Goal: Task Accomplishment & Management: Use online tool/utility

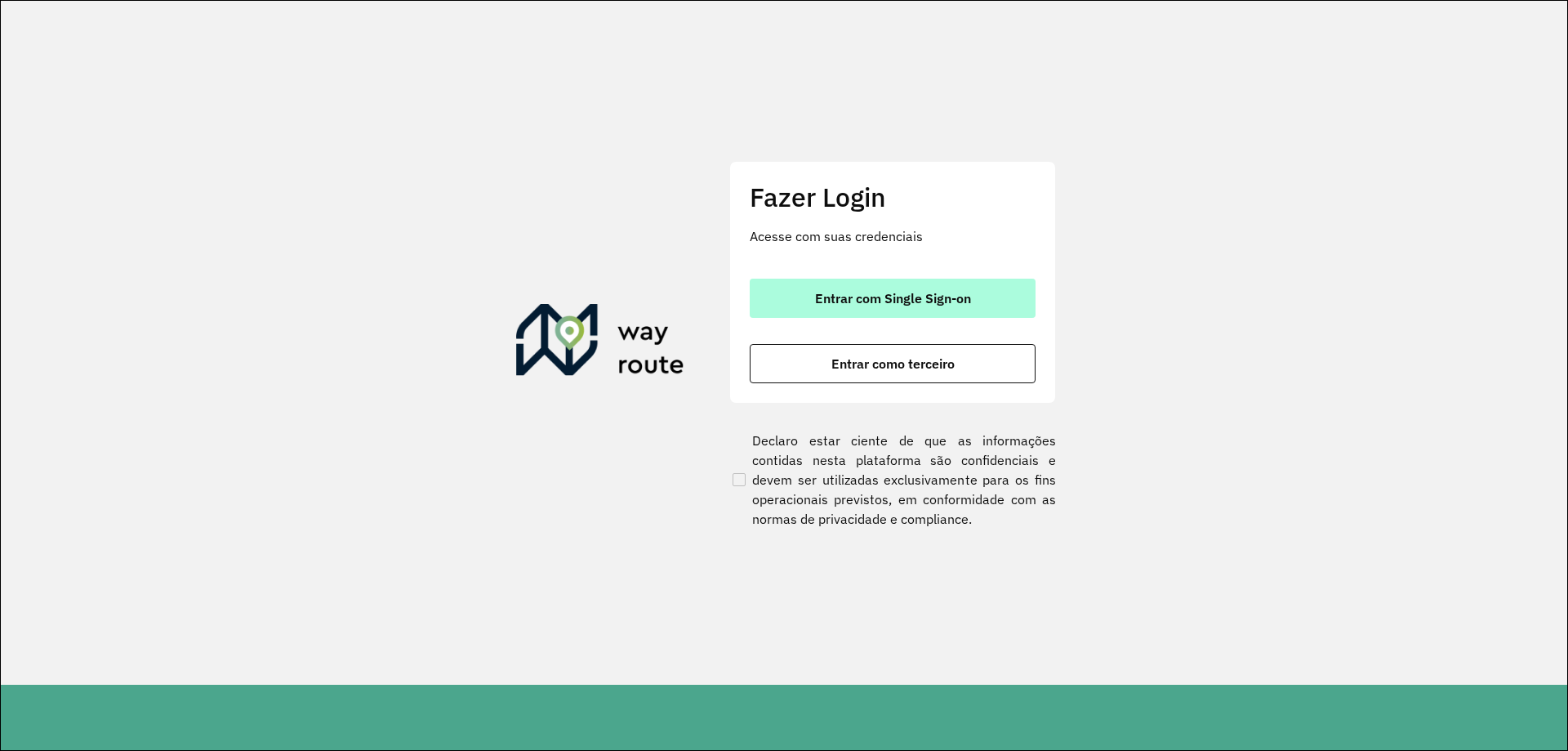
click at [877, 302] on span "Entrar com Single Sign-on" at bounding box center [893, 298] width 156 height 13
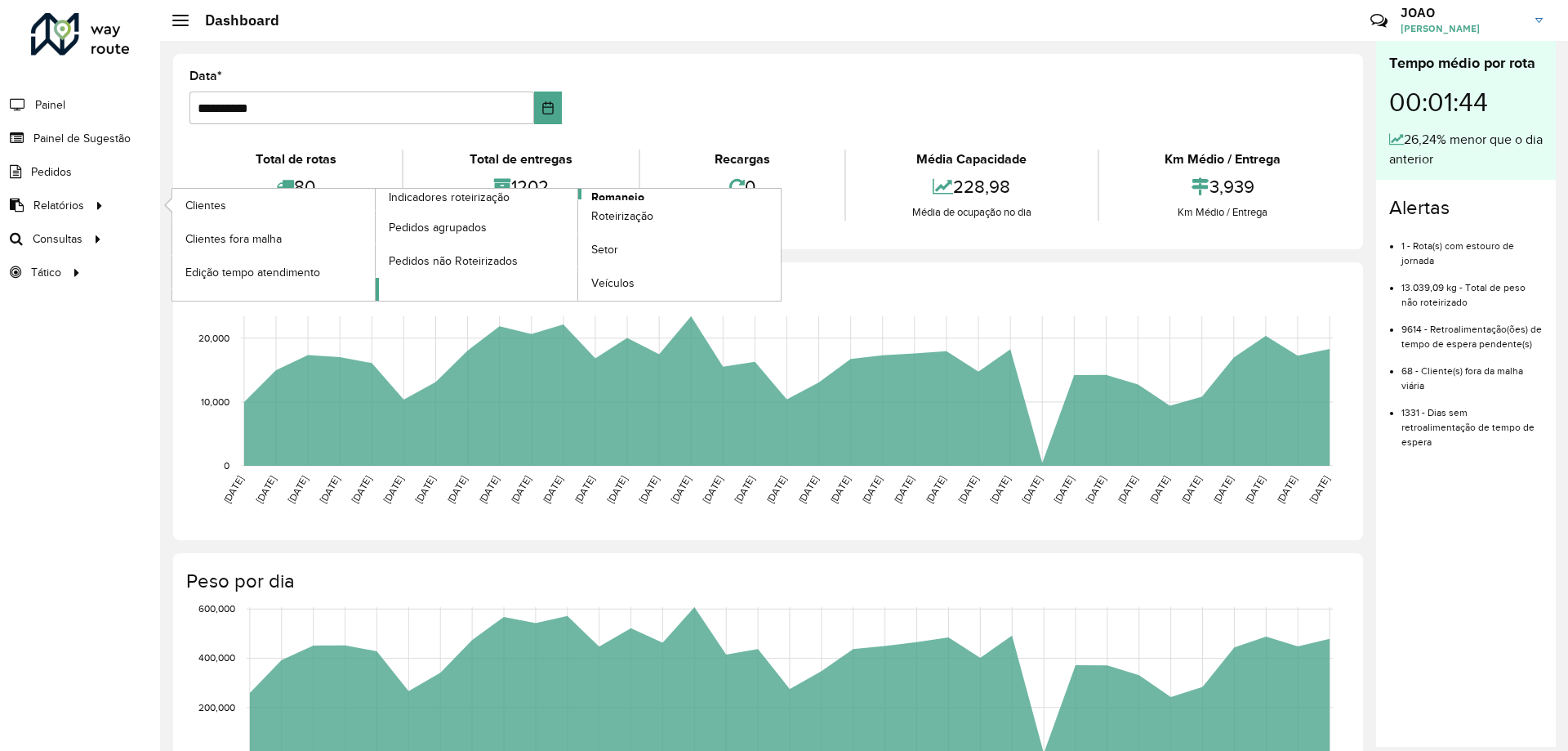
click at [624, 196] on span "Romaneio" at bounding box center [617, 197] width 53 height 17
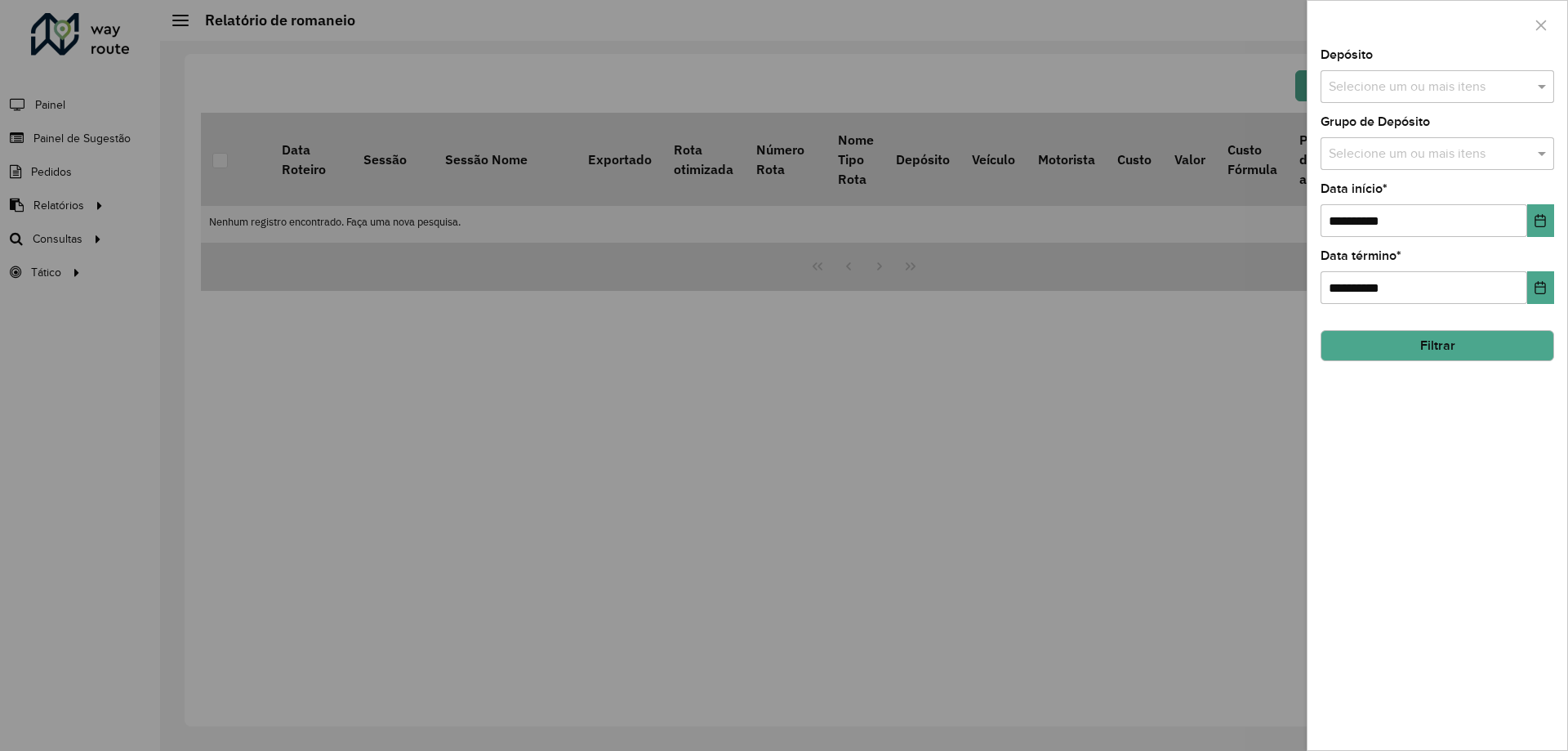
click at [1416, 80] on input "text" at bounding box center [1429, 87] width 209 height 19
click at [1404, 171] on div "CDD Santa Luzia" at bounding box center [1438, 168] width 232 height 28
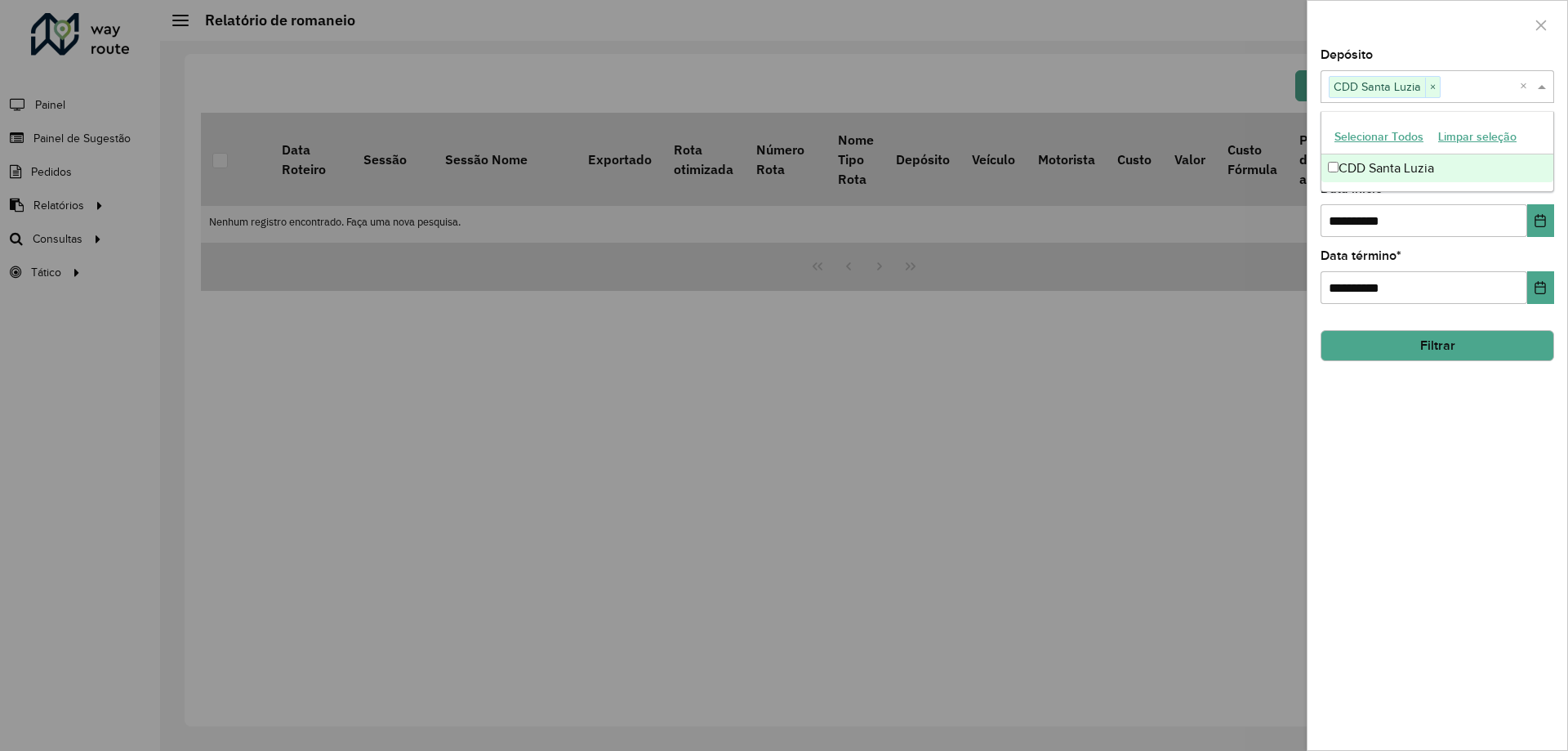
click at [1426, 462] on div "**********" at bounding box center [1437, 399] width 260 height 701
click at [1421, 146] on input "text" at bounding box center [1429, 154] width 209 height 19
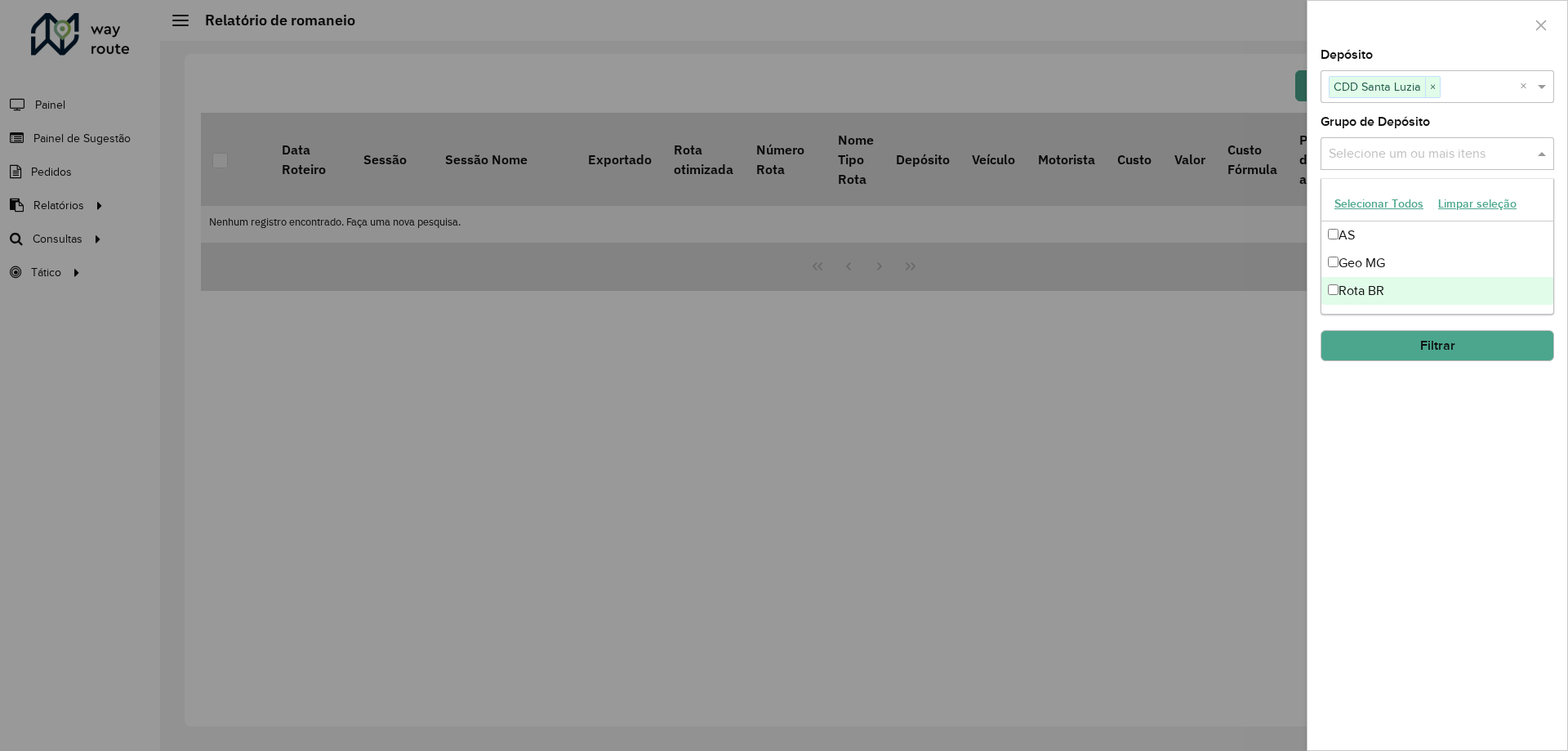
click at [1412, 284] on div "Rota BR" at bounding box center [1438, 290] width 232 height 28
click at [1418, 444] on div "**********" at bounding box center [1437, 399] width 260 height 701
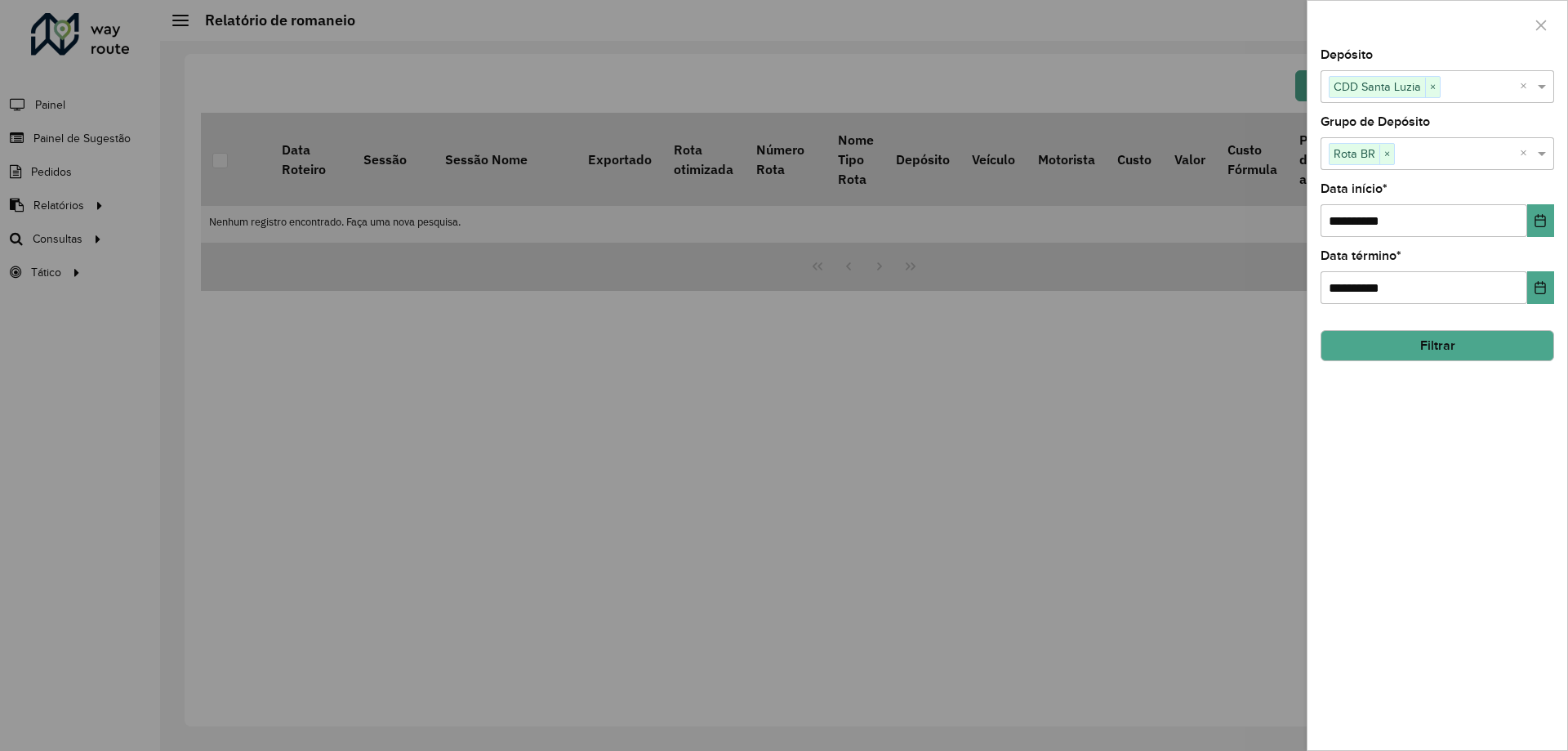
click at [1443, 352] on button "Filtrar" at bounding box center [1438, 345] width 234 height 31
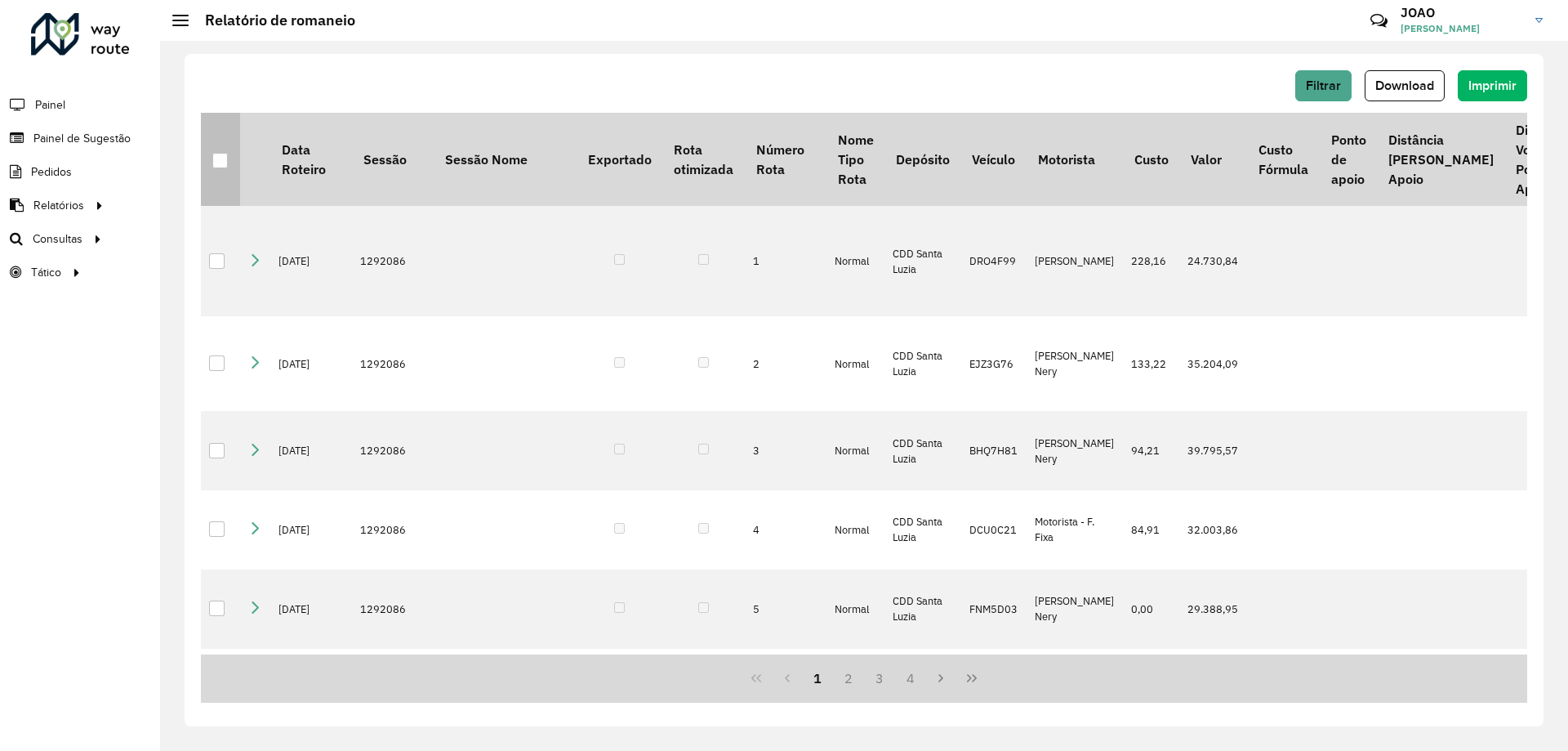
click at [221, 169] on div at bounding box center [220, 160] width 15 height 15
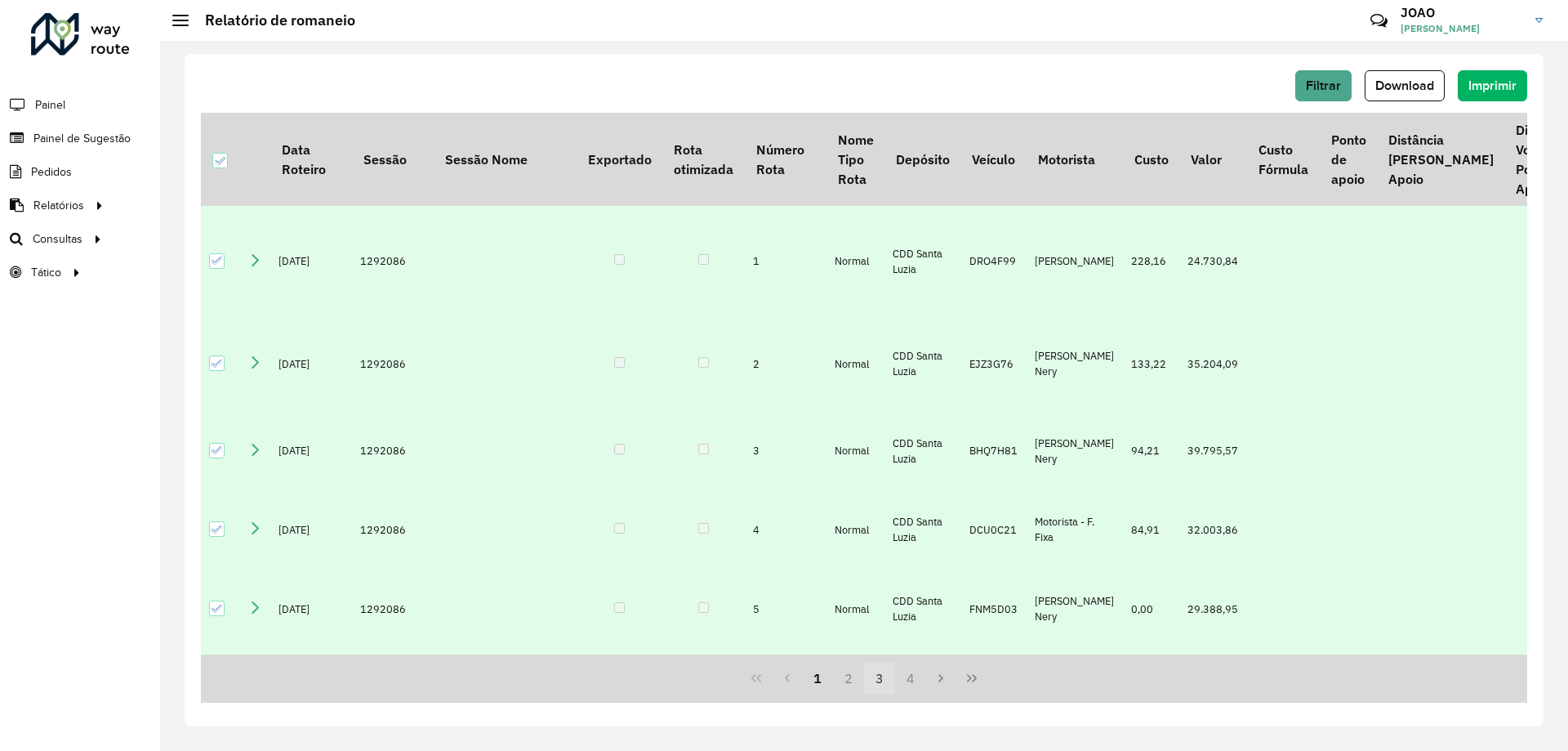
click at [875, 684] on button "3" at bounding box center [879, 677] width 31 height 31
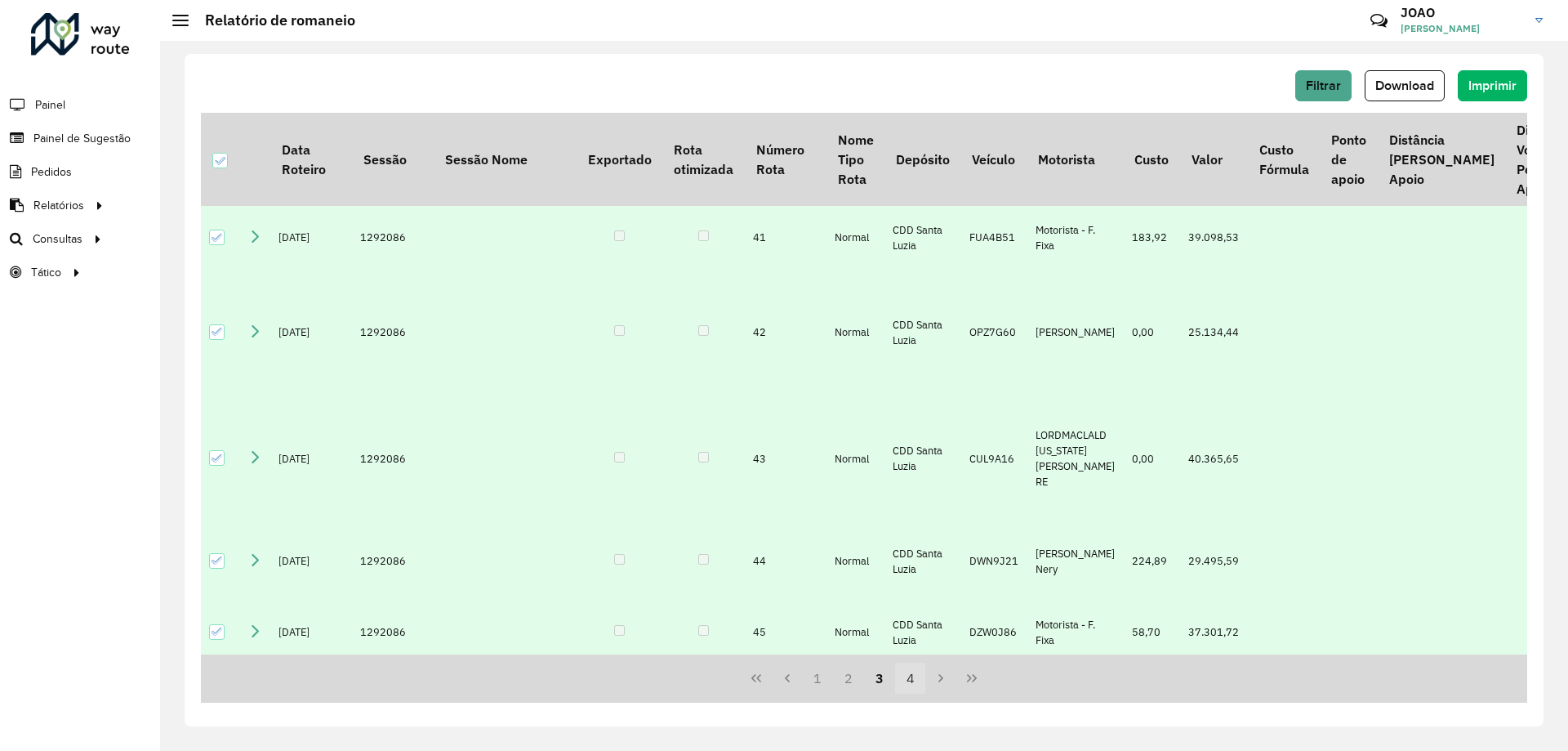
click at [912, 682] on button "4" at bounding box center [910, 677] width 31 height 31
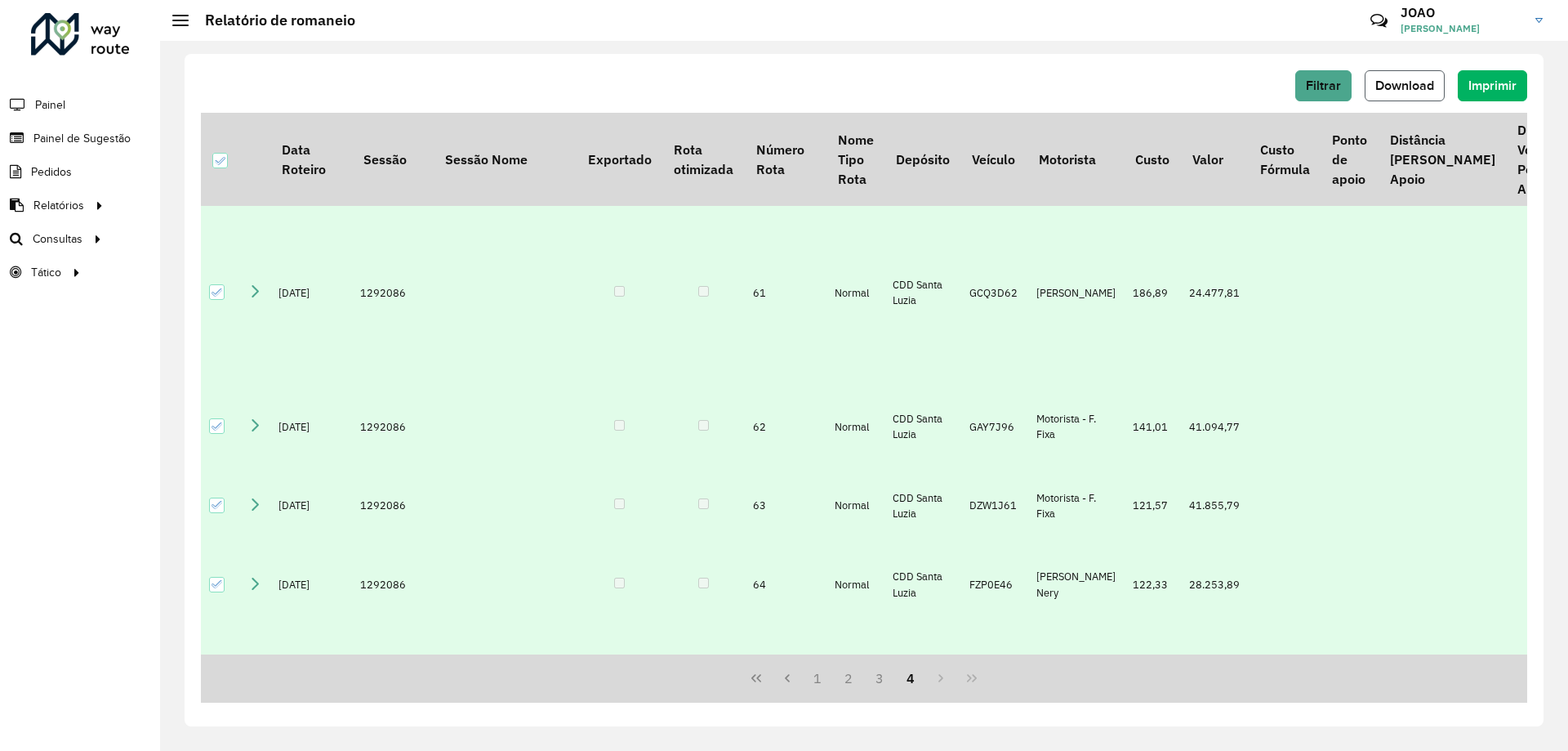
click at [1412, 76] on button "Download" at bounding box center [1405, 85] width 80 height 31
click at [816, 60] on div "Filtrar Download Imprimir Data Roteiro Sessão Sessão Nome Exportado Rota otimiz…" at bounding box center [864, 390] width 1359 height 672
click at [1426, 80] on span "Download" at bounding box center [1404, 85] width 58 height 13
click at [518, 59] on div "Filtrar Download Imprimir Data Roteiro Sessão Sessão Nome Exportado Rota otimiz…" at bounding box center [864, 390] width 1359 height 672
click at [214, 152] on div at bounding box center [220, 160] width 15 height 15
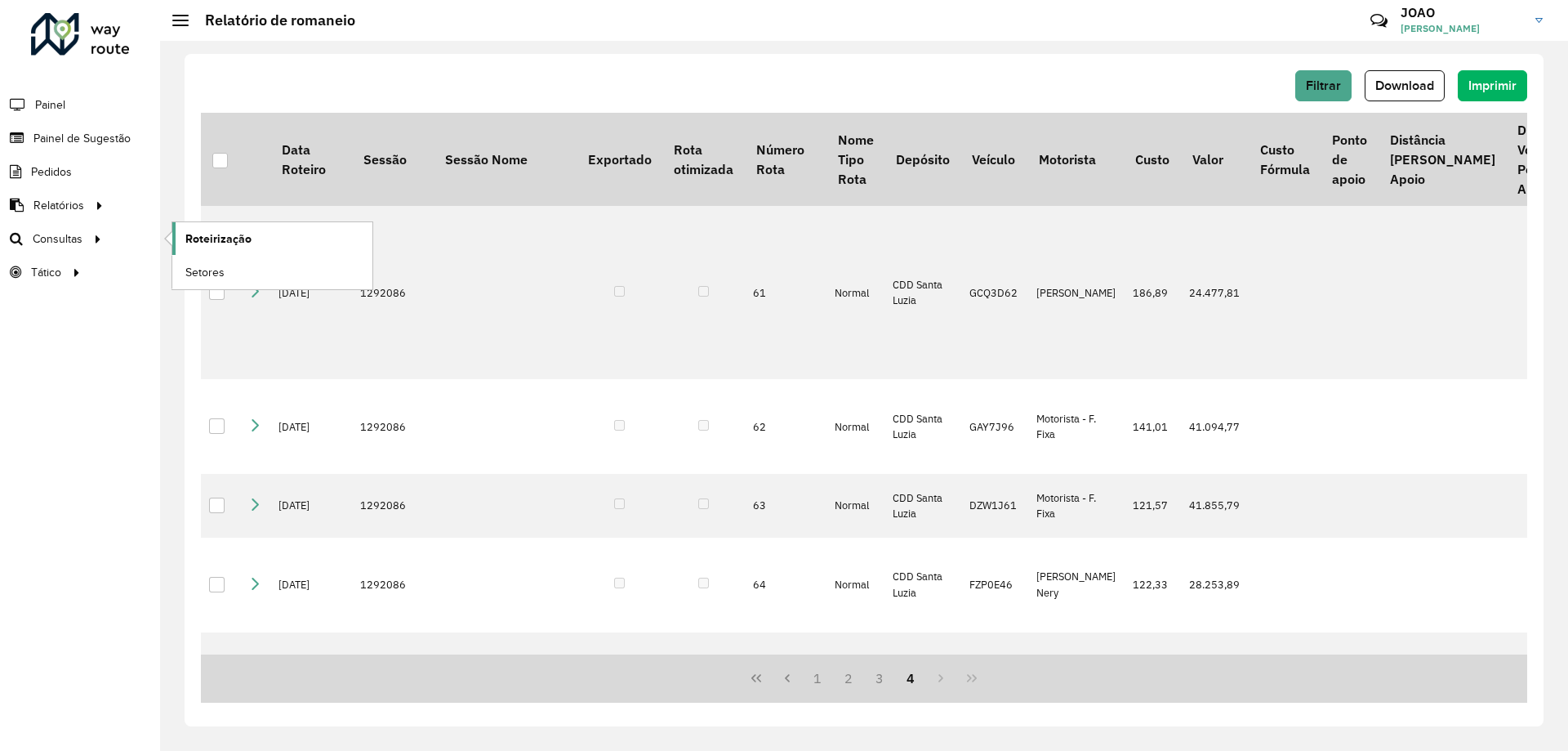
click at [220, 230] on span "Roteirização" at bounding box center [218, 239] width 66 height 17
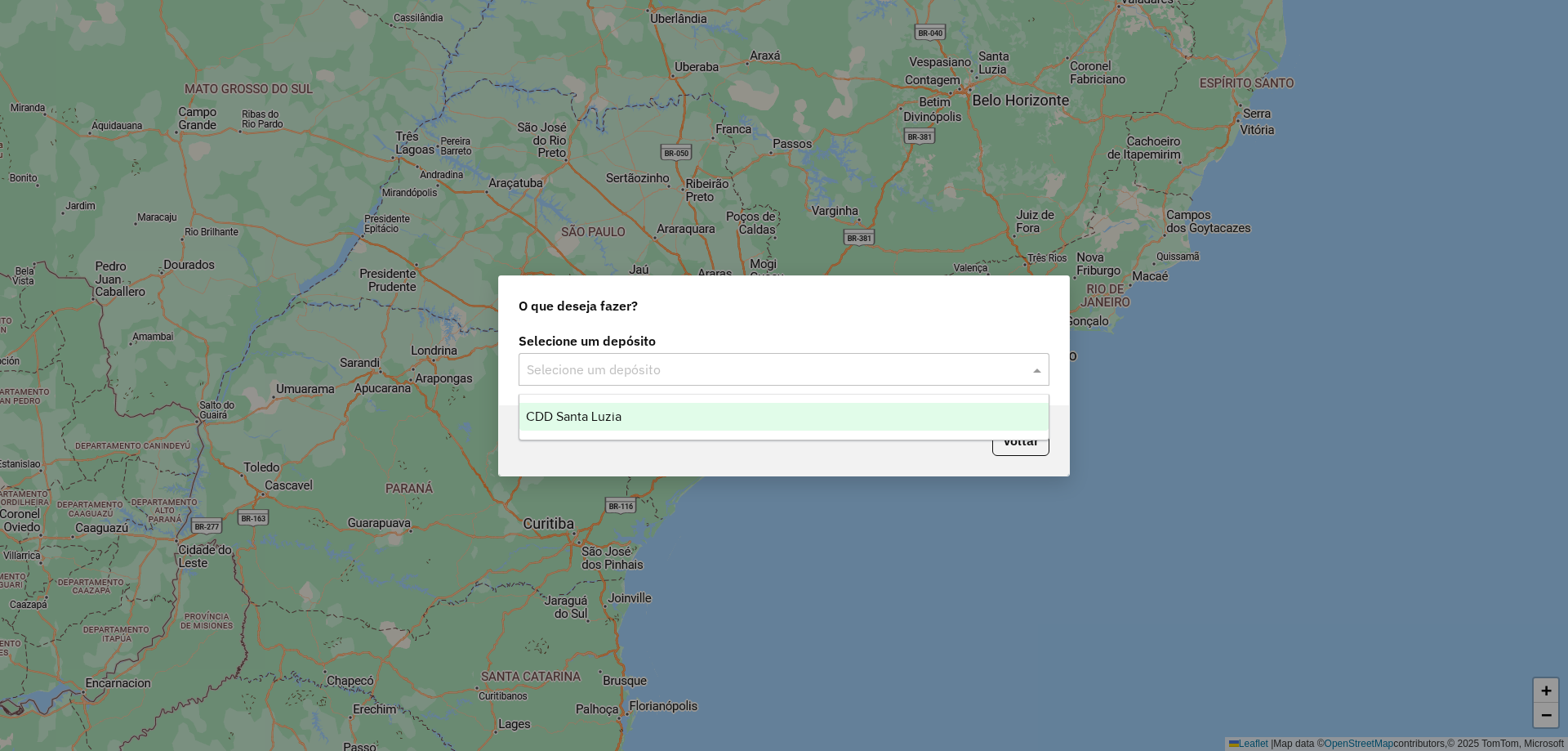
click at [773, 369] on input "text" at bounding box center [767, 370] width 482 height 19
click at [756, 412] on div "CDD Santa Luzia" at bounding box center [784, 416] width 529 height 28
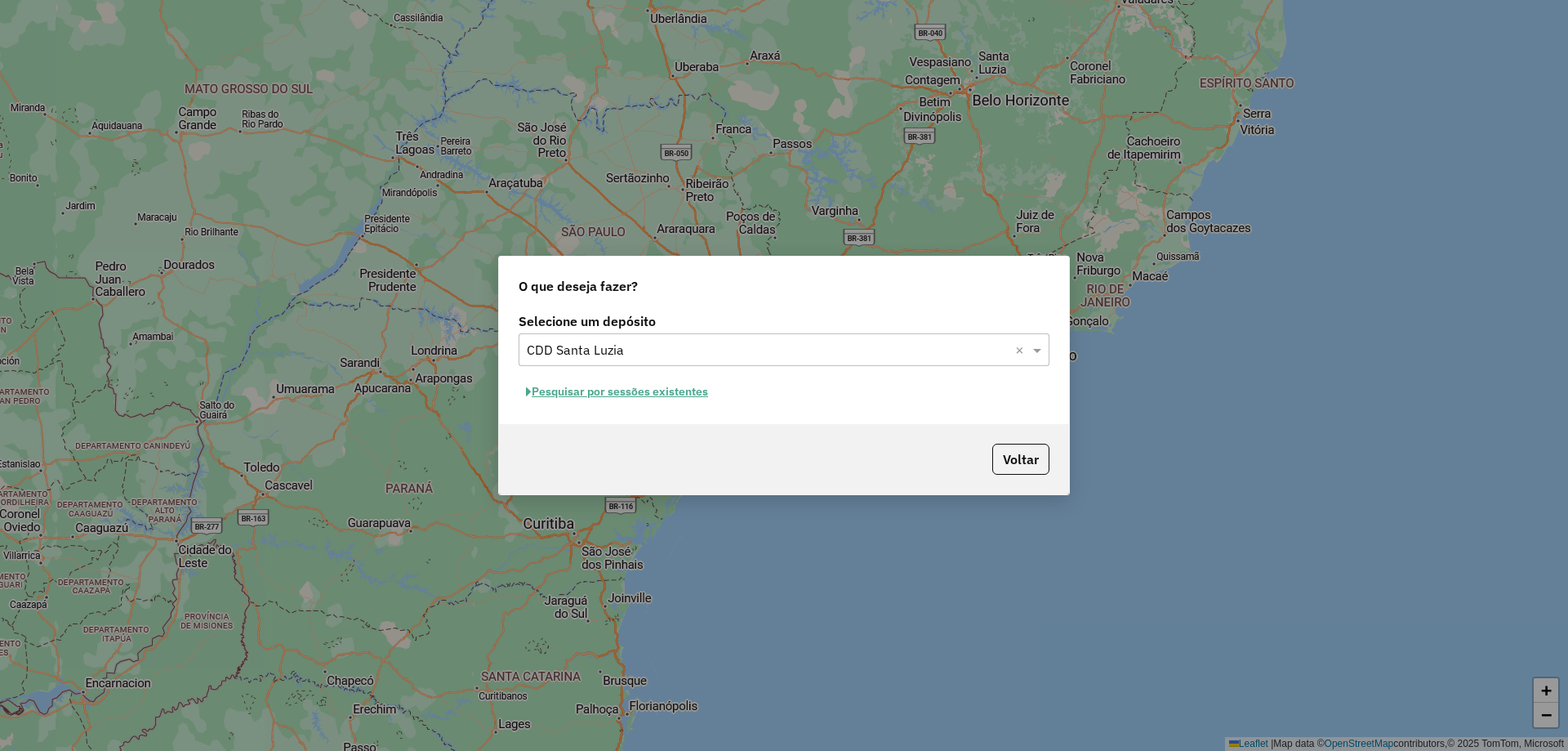
click at [705, 398] on button "Pesquisar por sessões existentes" at bounding box center [616, 392] width 196 height 25
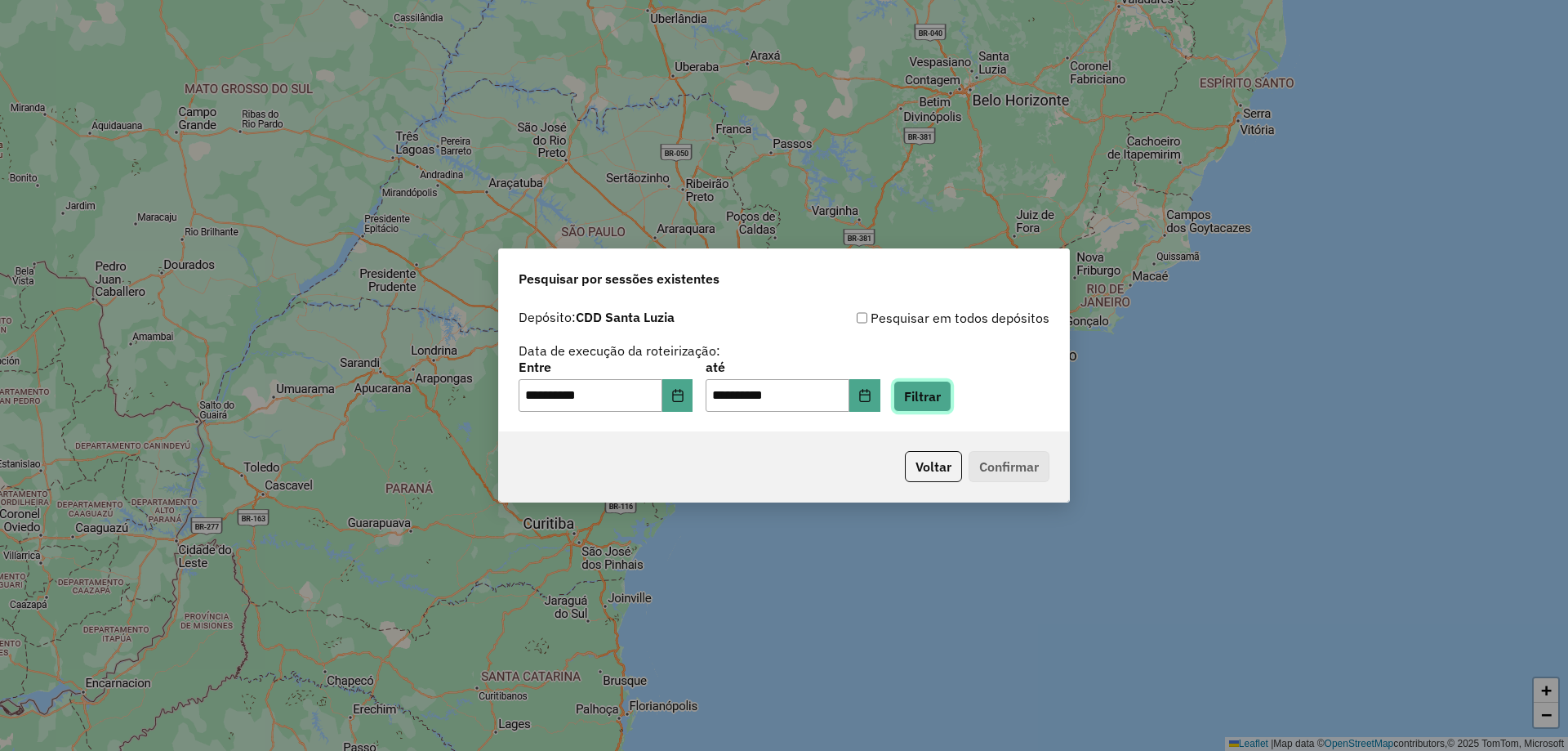
click at [934, 393] on button "Filtrar" at bounding box center [922, 396] width 58 height 31
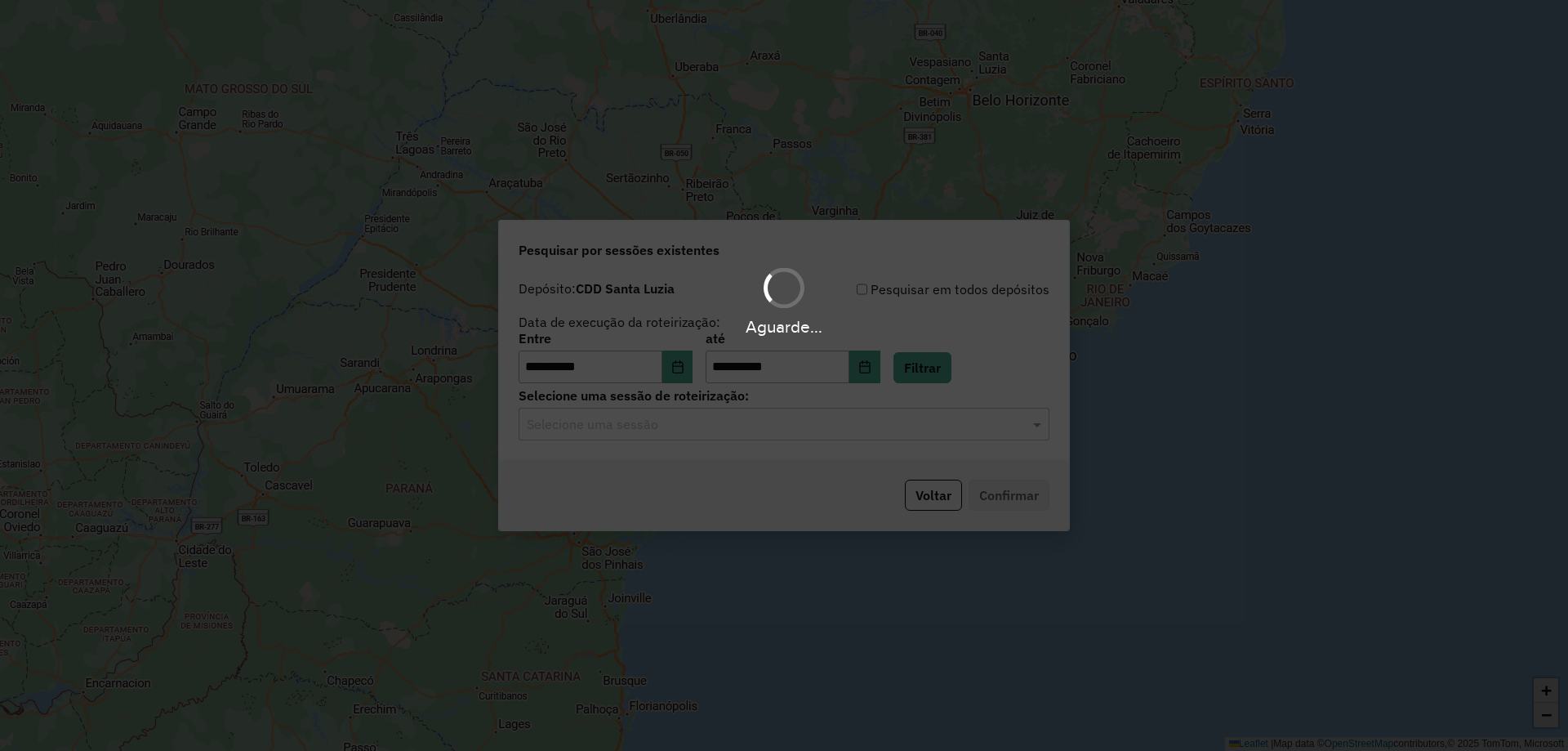
click at [720, 423] on hb-app "**********" at bounding box center [784, 376] width 1568 height 751
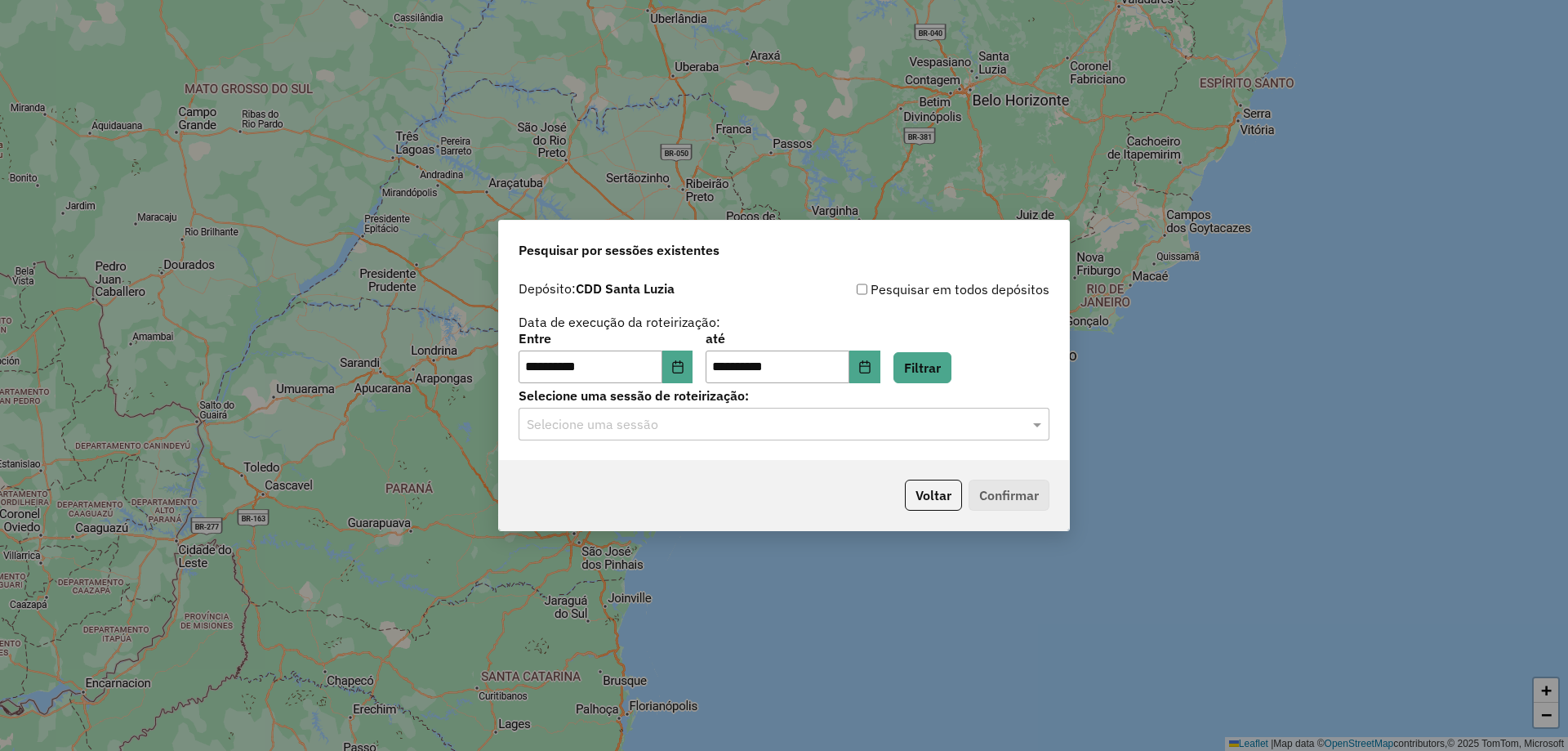
click at [721, 424] on input "text" at bounding box center [767, 424] width 482 height 19
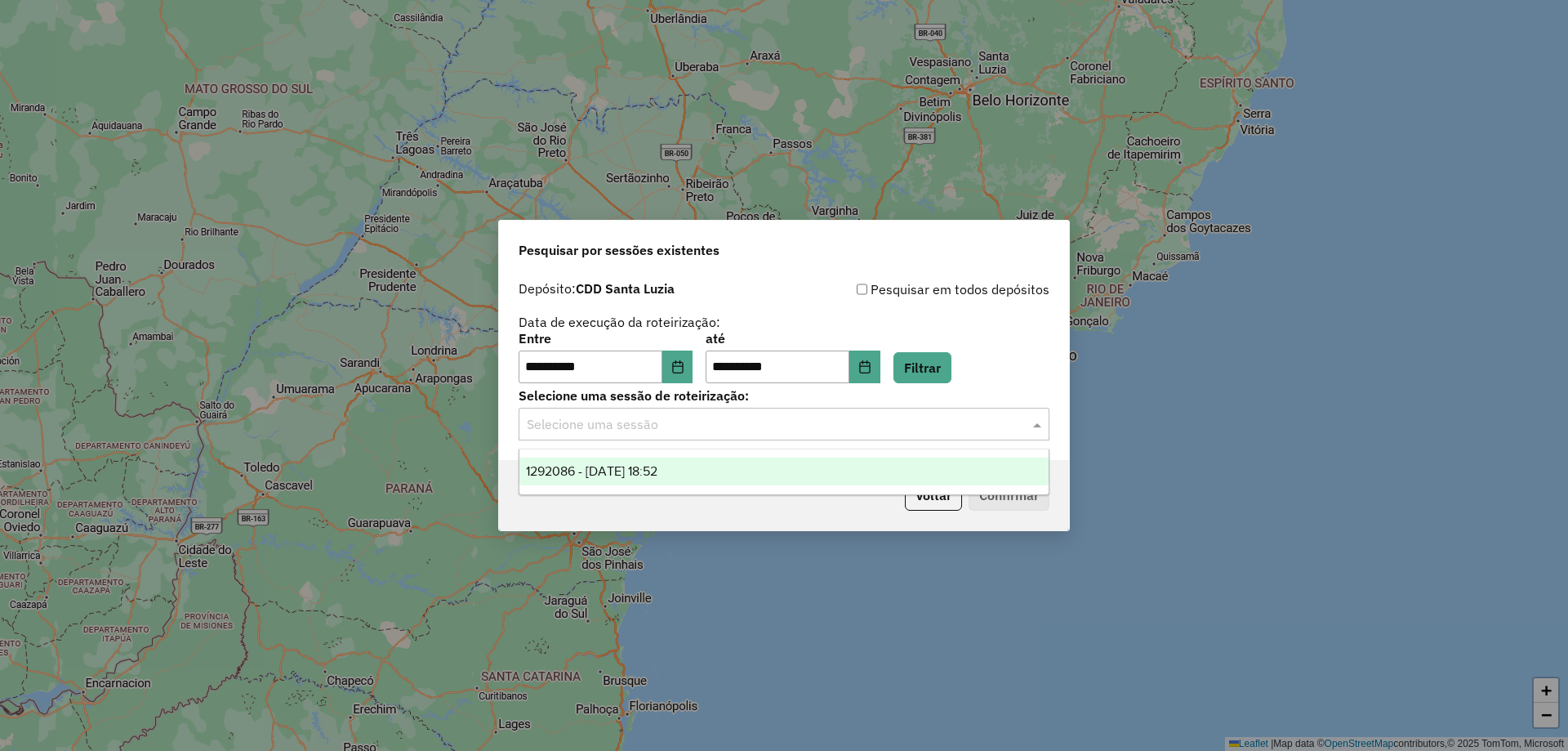
click at [714, 467] on div "1292086 - 10/10/2025 18:52" at bounding box center [784, 470] width 529 height 28
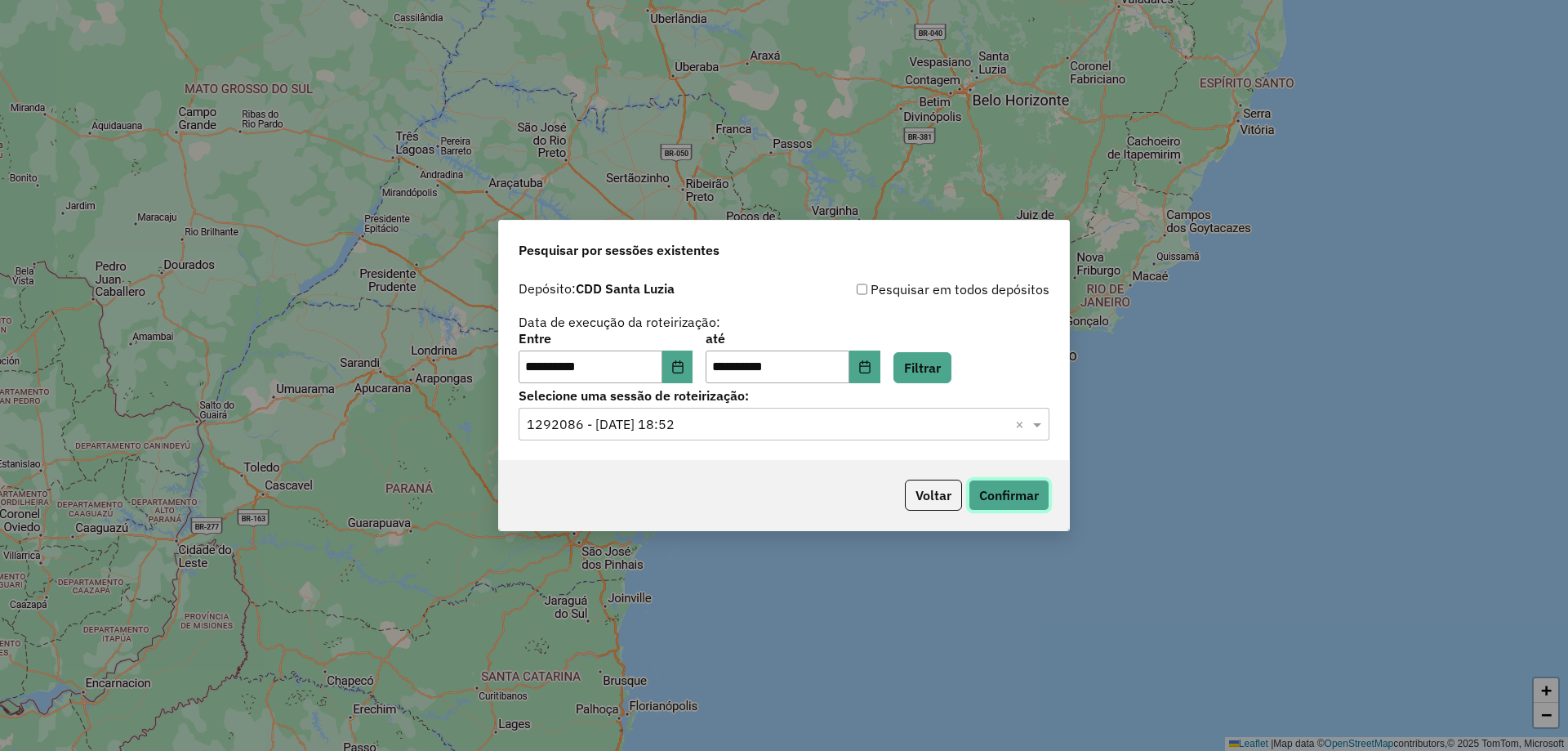
click at [1022, 496] on button "Confirmar" at bounding box center [1009, 494] width 80 height 31
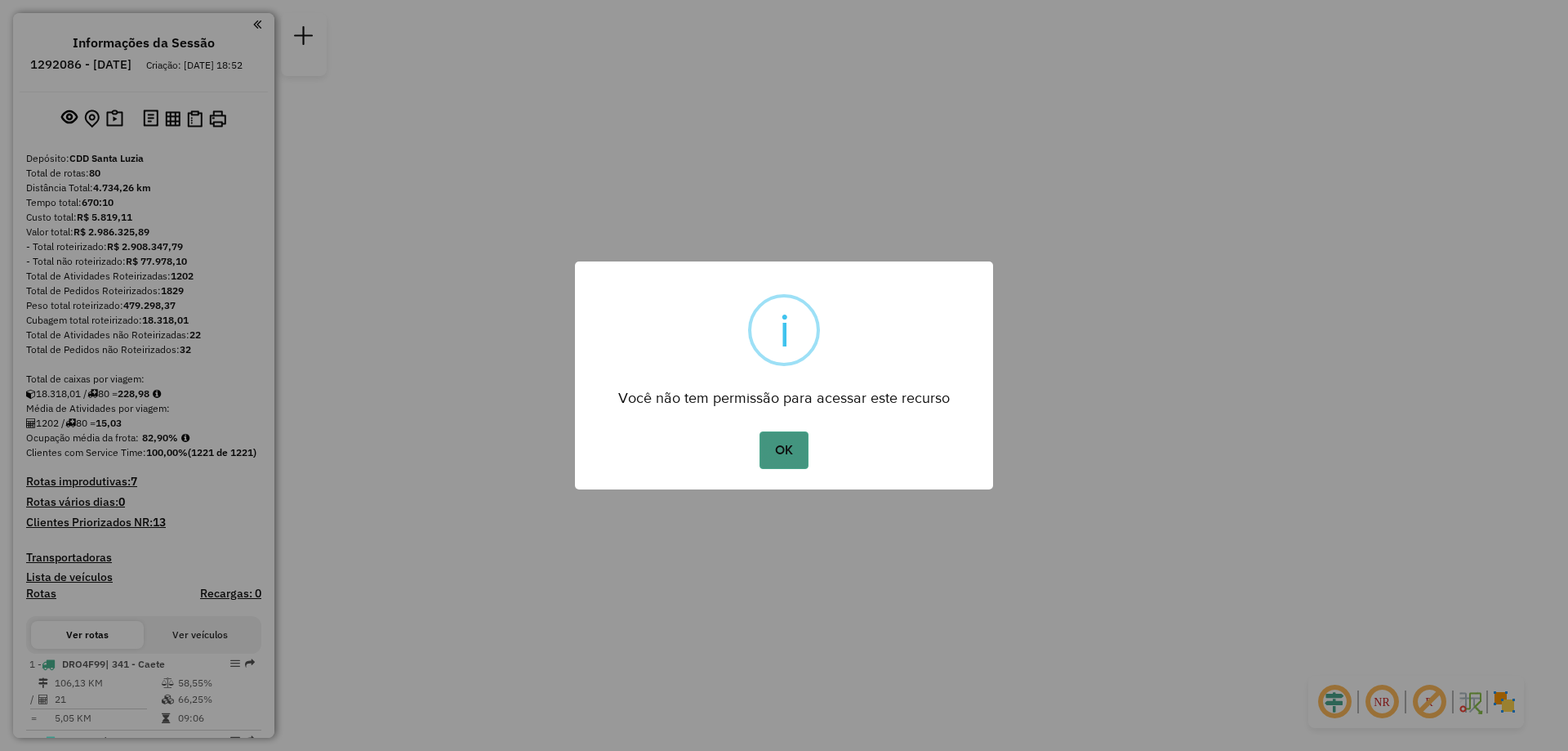
click at [779, 446] on button "OK" at bounding box center [784, 449] width 48 height 37
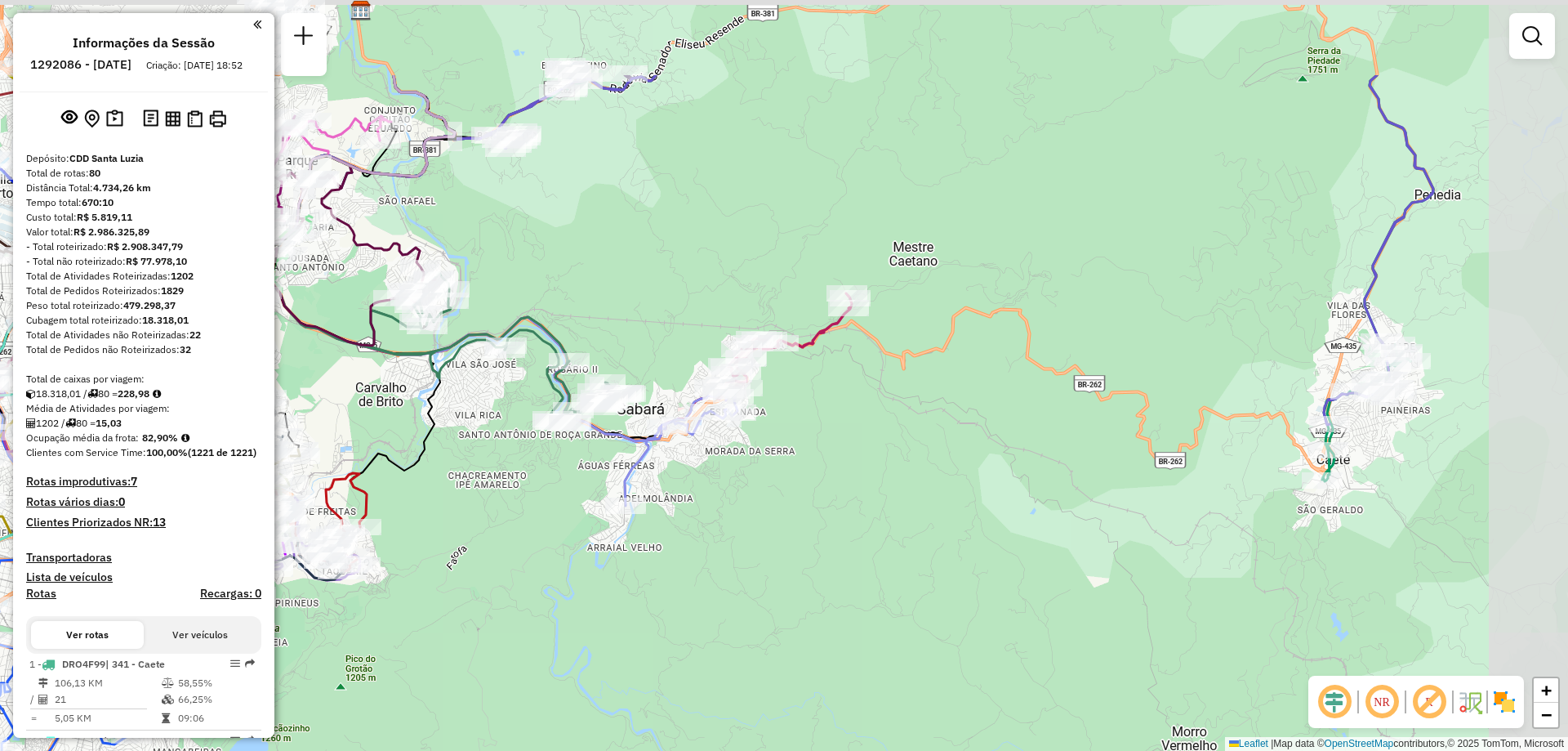
drag, startPoint x: 945, startPoint y: 352, endPoint x: 829, endPoint y: 512, distance: 197.6
click at [829, 512] on div "Janela de atendimento Grade de atendimento Capacidade Transportadoras Veículos …" at bounding box center [784, 376] width 1568 height 751
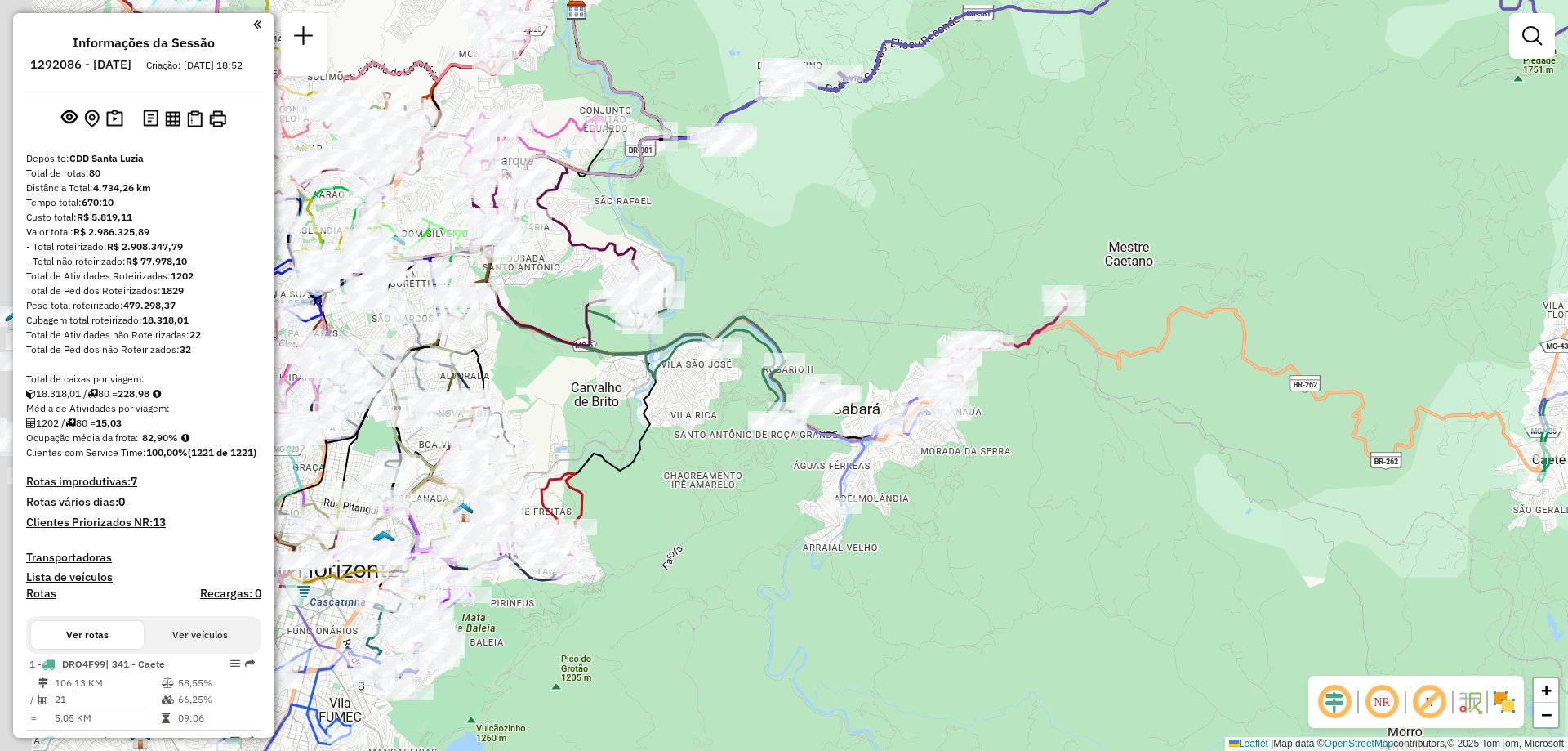
drag, startPoint x: 759, startPoint y: 475, endPoint x: 995, endPoint y: 466, distance: 236.2
click at [995, 466] on div "Janela de atendimento Grade de atendimento Capacidade Transportadoras Veículos …" at bounding box center [784, 376] width 1568 height 751
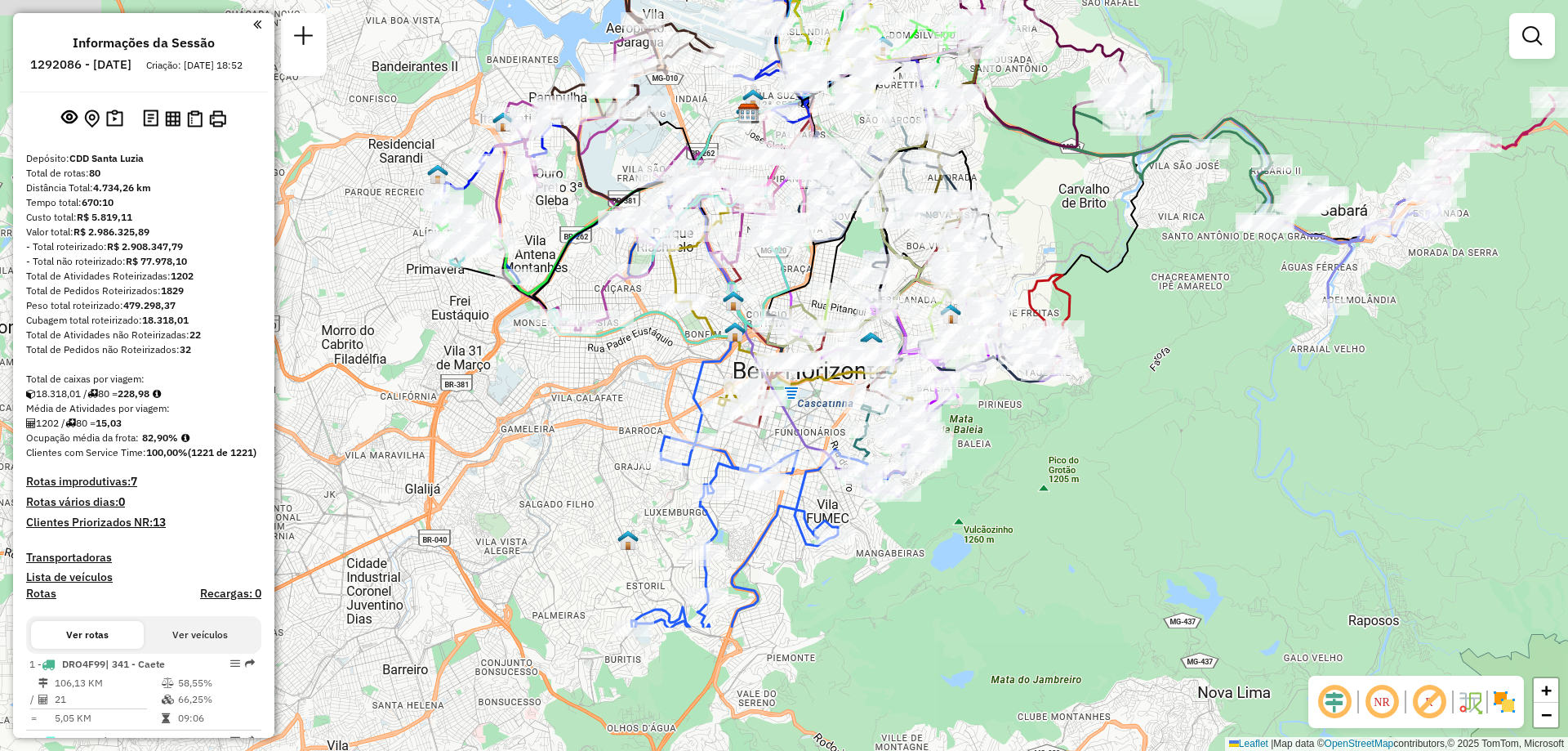
drag, startPoint x: 615, startPoint y: 560, endPoint x: 1089, endPoint y: 363, distance: 513.3
click at [1089, 363] on div "Janela de atendimento Grade de atendimento Capacidade Transportadoras Veículos …" at bounding box center [784, 376] width 1568 height 751
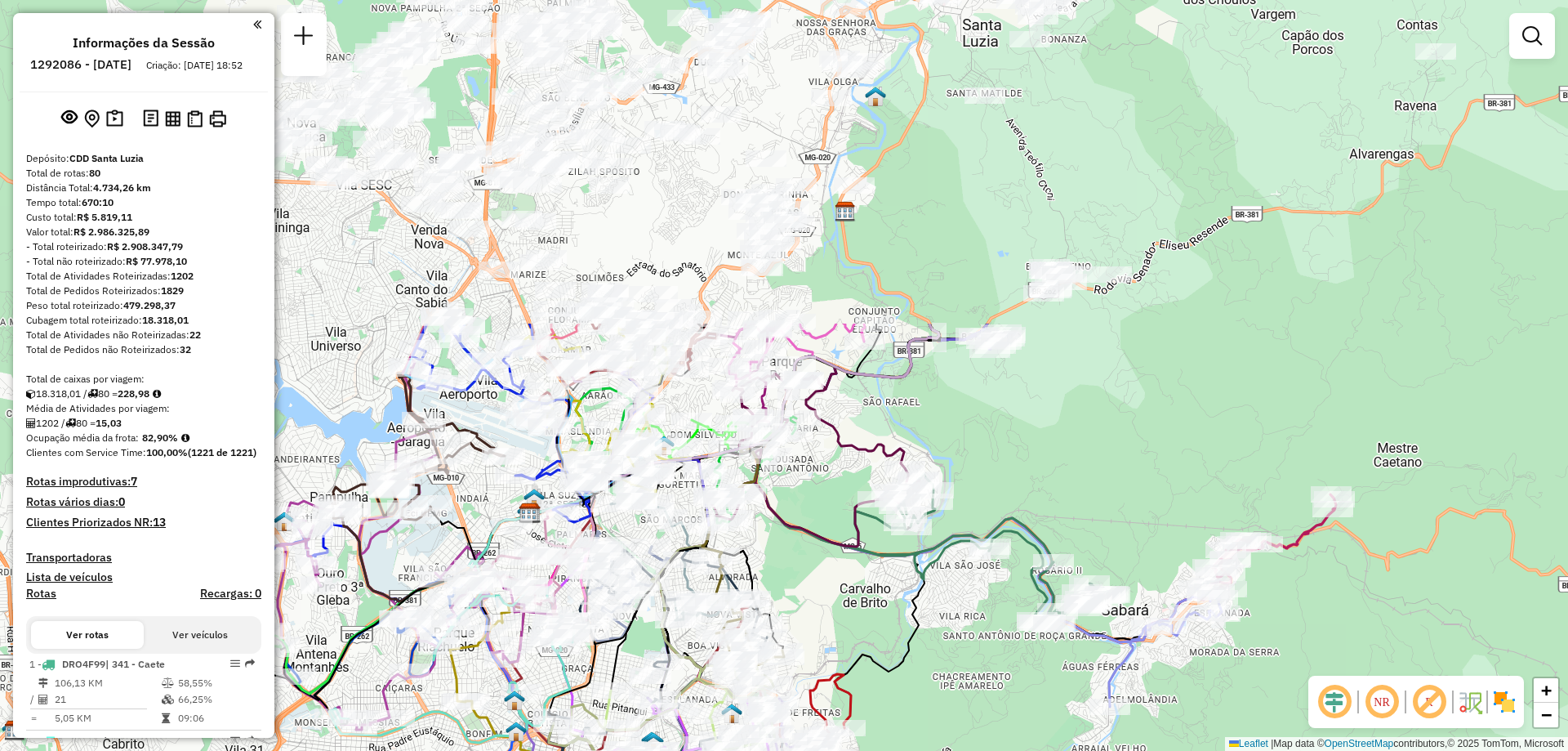
drag, startPoint x: 1105, startPoint y: 446, endPoint x: 934, endPoint y: 592, distance: 224.8
click at [934, 592] on div "Janela de atendimento Grade de atendimento Capacidade Transportadoras Veículos …" at bounding box center [784, 376] width 1568 height 751
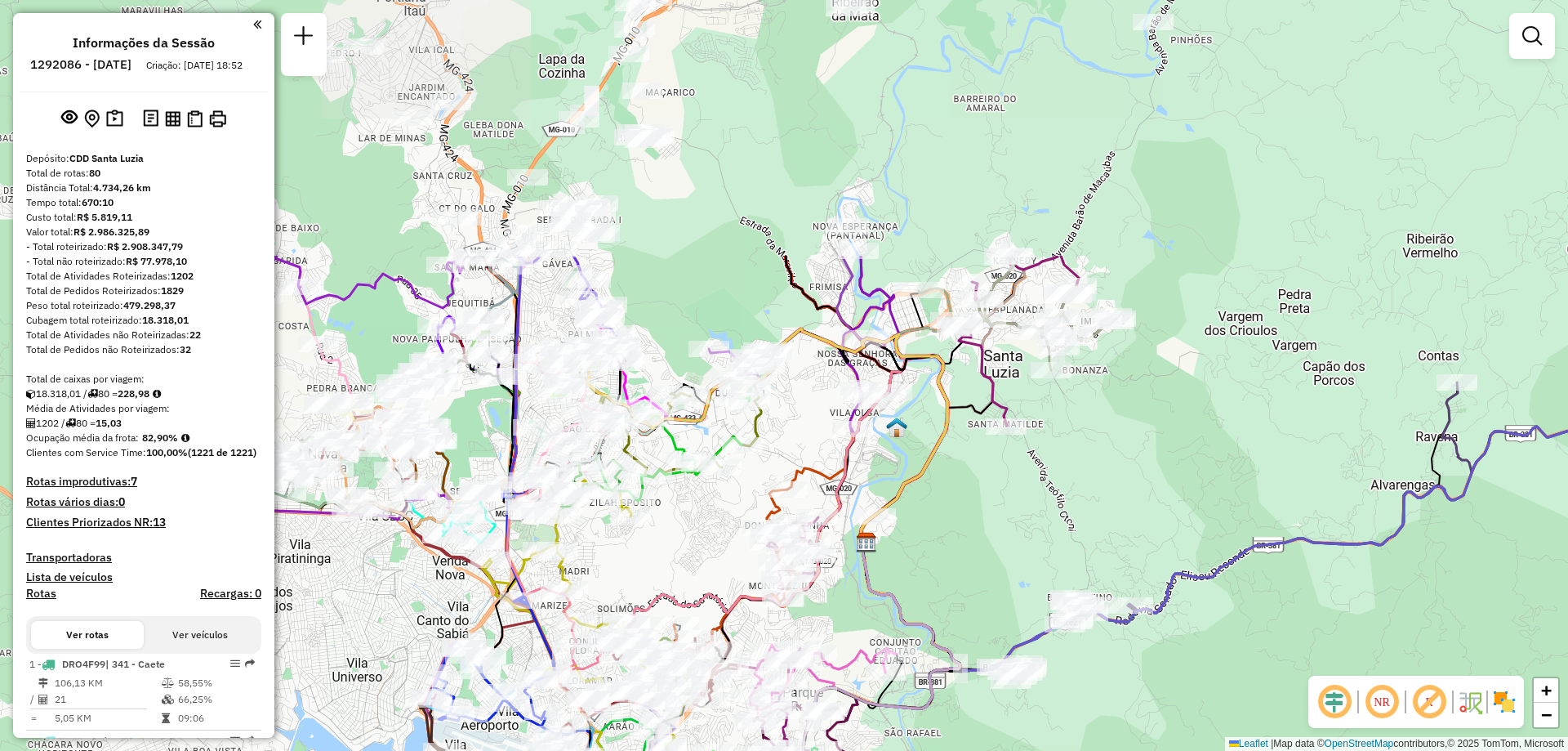
drag, startPoint x: 938, startPoint y: 198, endPoint x: 959, endPoint y: 529, distance: 331.7
click at [959, 529] on div "Janela de atendimento Grade de atendimento Capacidade Transportadoras Veículos …" at bounding box center [784, 376] width 1568 height 751
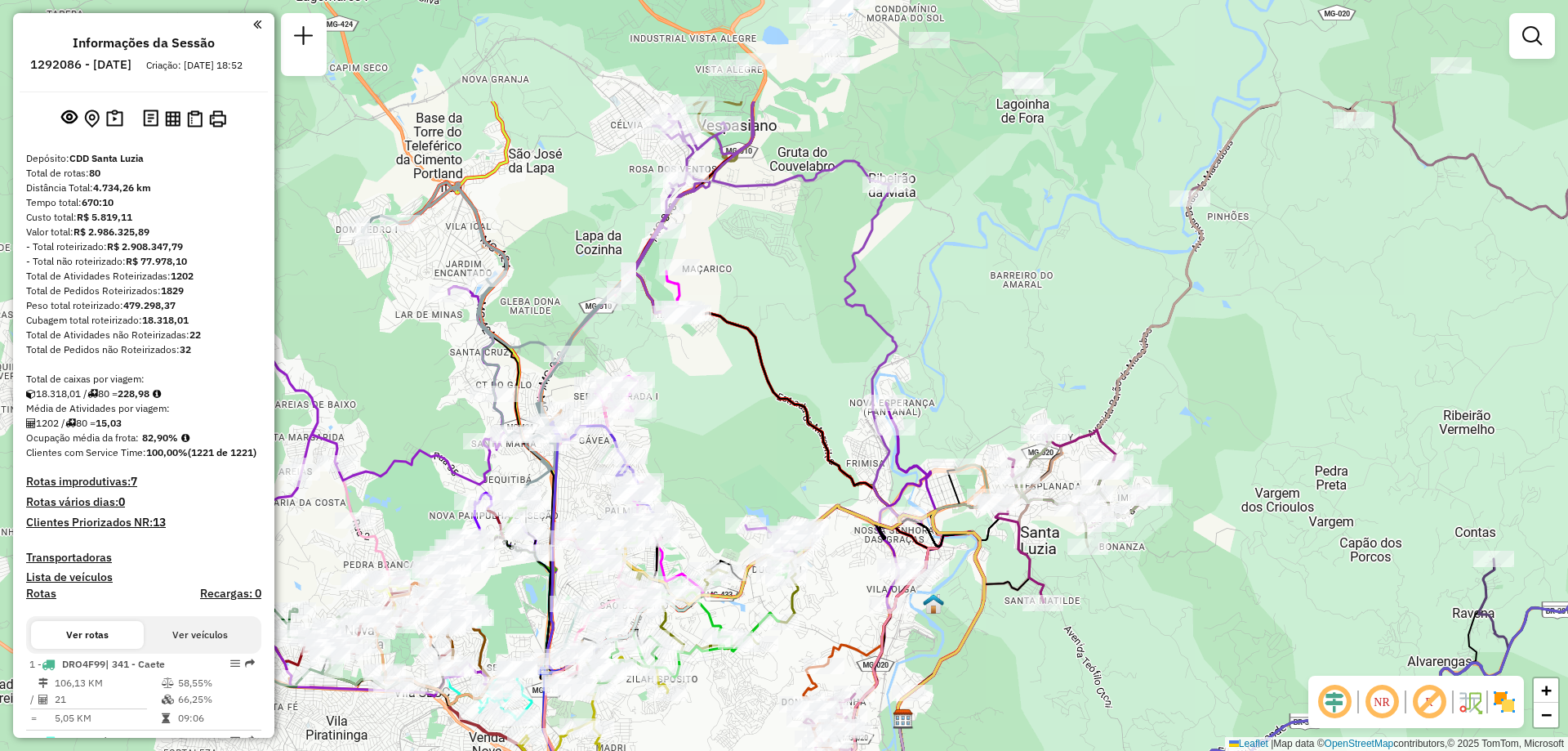
drag, startPoint x: 1022, startPoint y: 448, endPoint x: 1055, endPoint y: 640, distance: 194.8
click at [1055, 640] on div "Janela de atendimento Grade de atendimento Capacidade Transportadoras Veículos …" at bounding box center [784, 376] width 1568 height 751
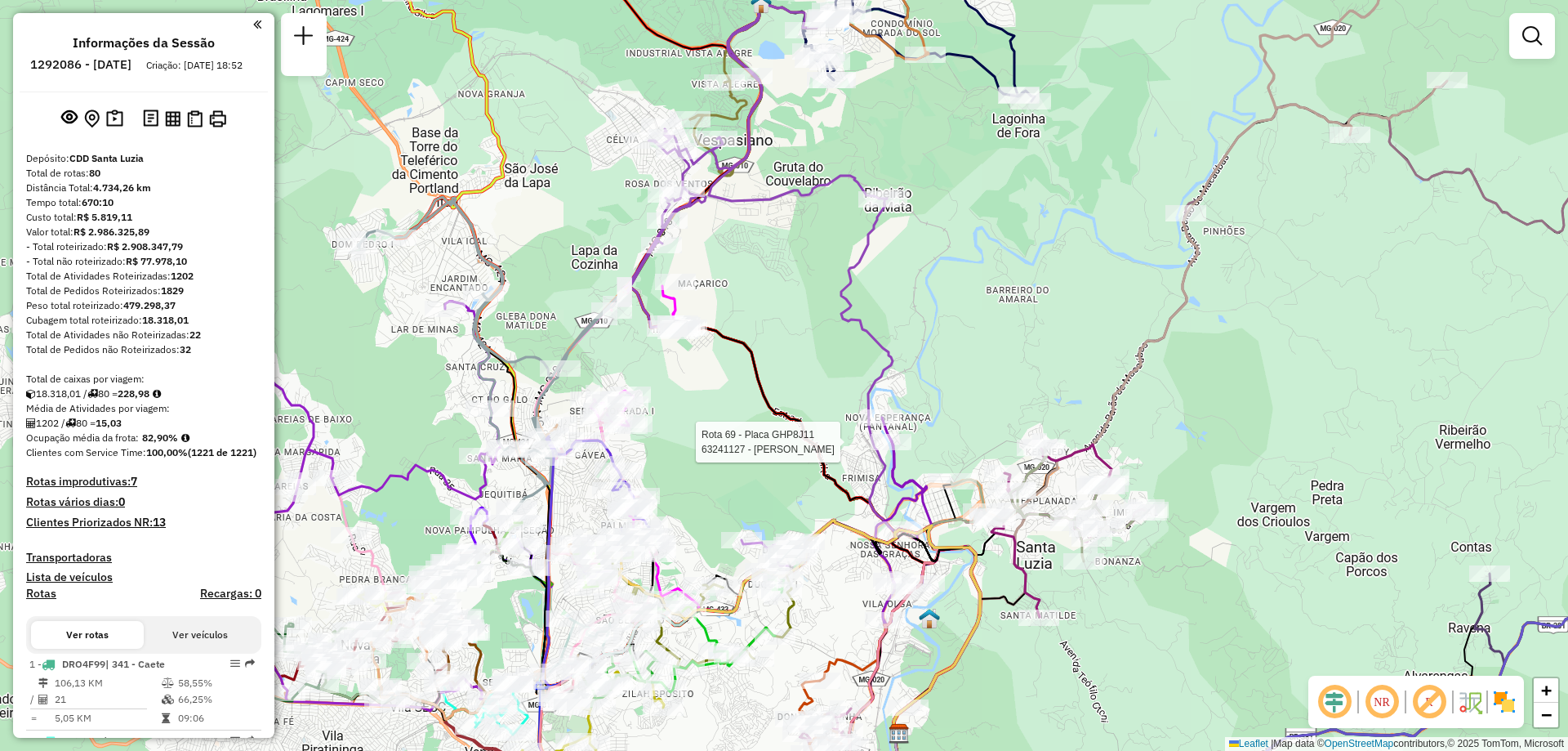
select select "**********"
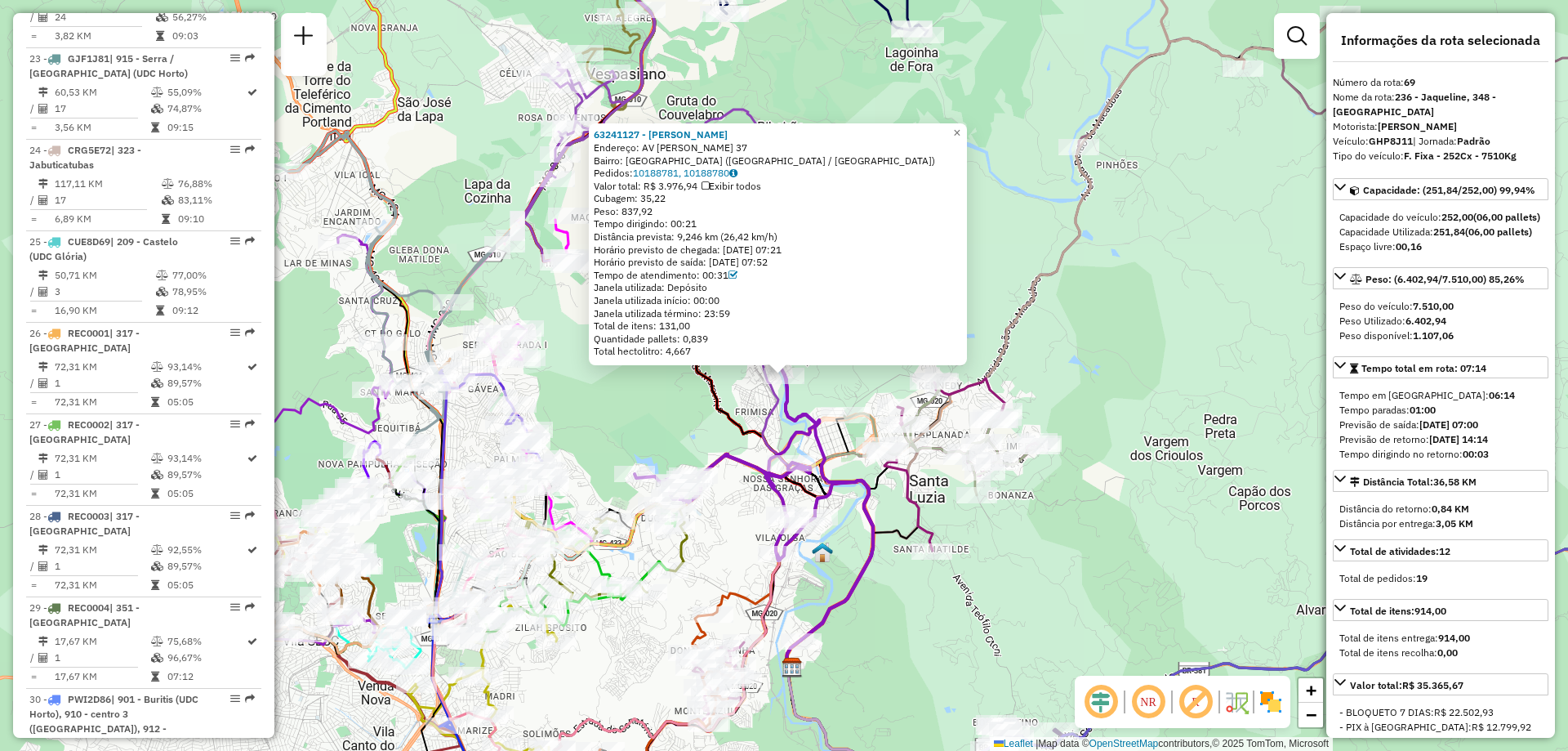
scroll to position [7567, 0]
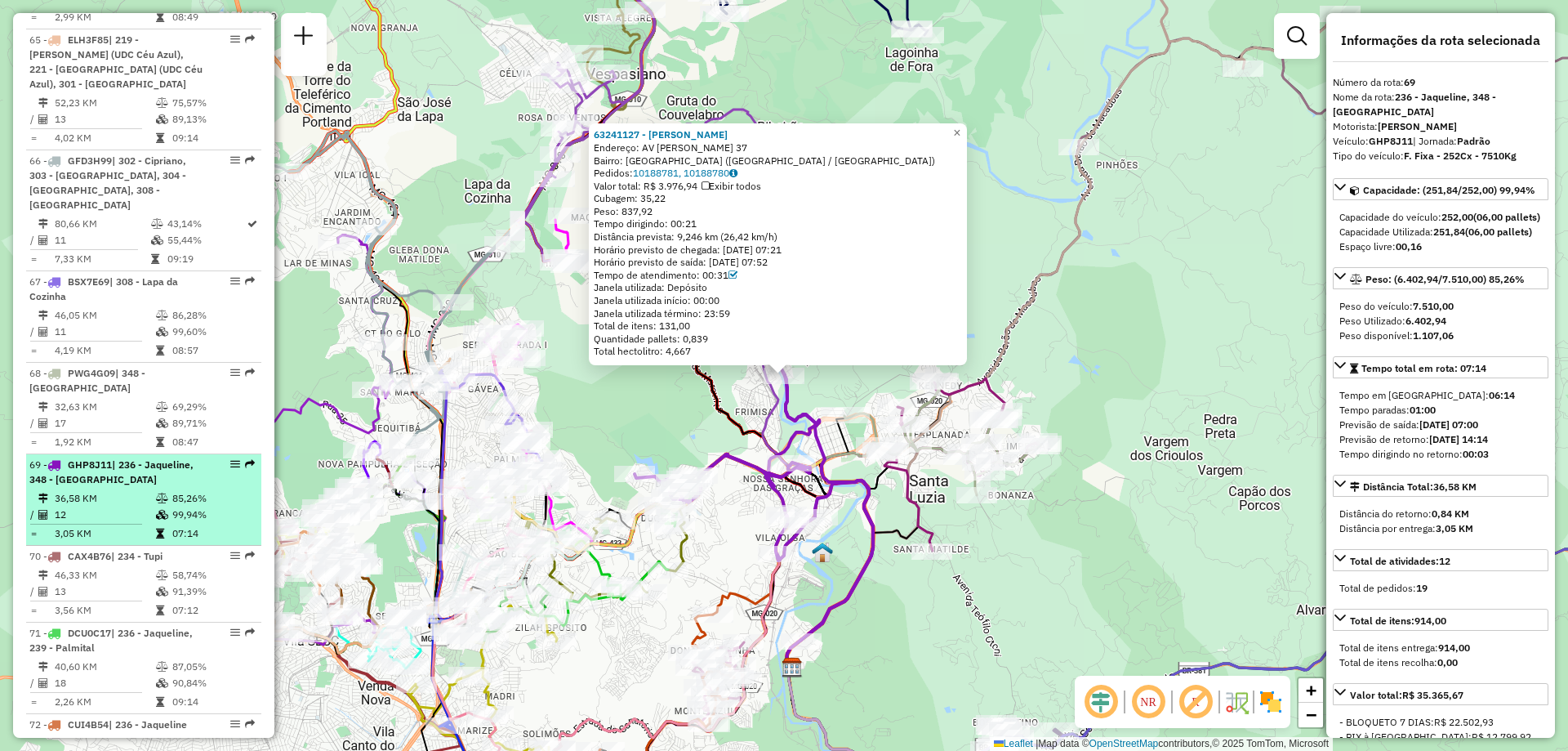
click at [230, 459] on em at bounding box center [235, 464] width 10 height 10
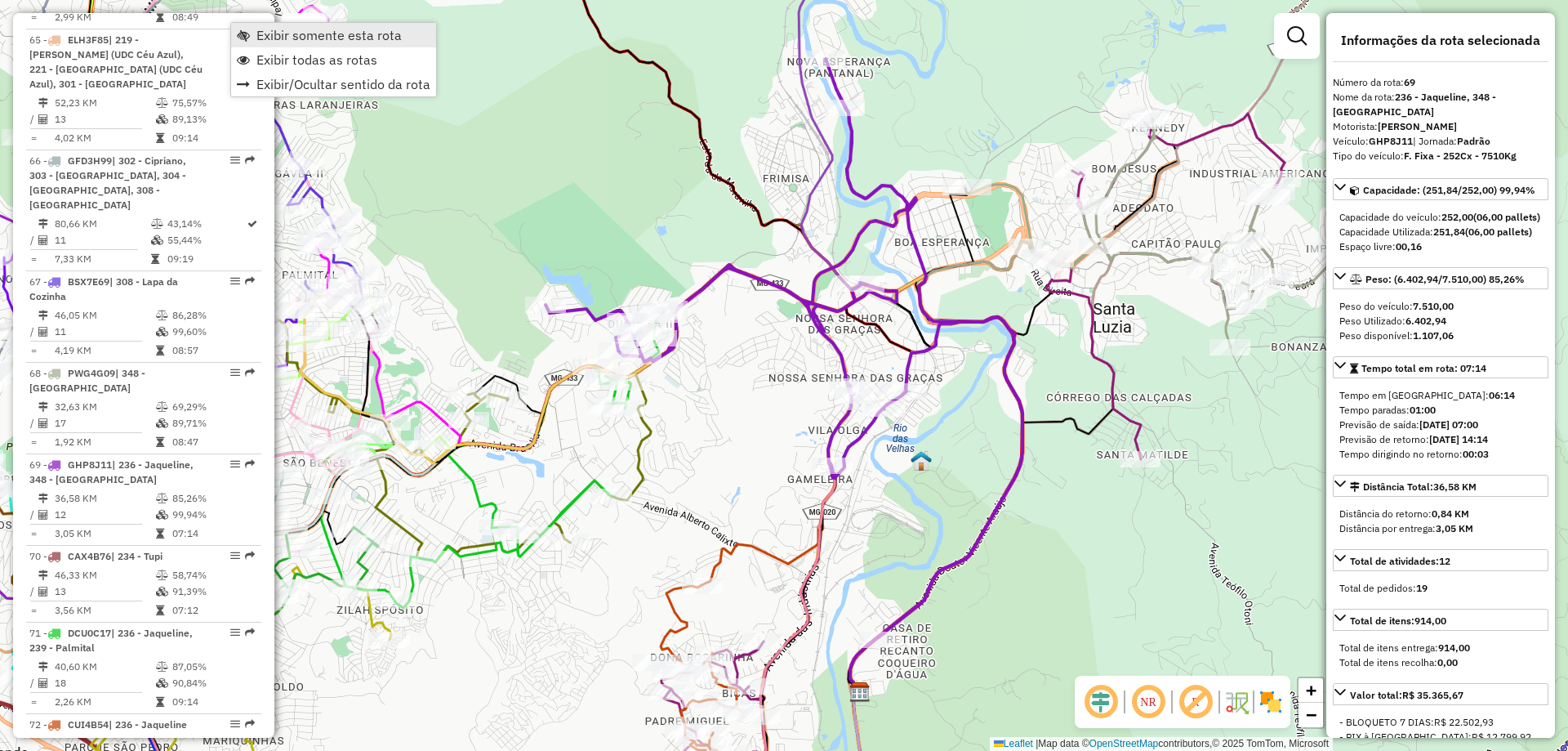
click at [354, 37] on span "Exibir somente esta rota" at bounding box center [330, 35] width 146 height 13
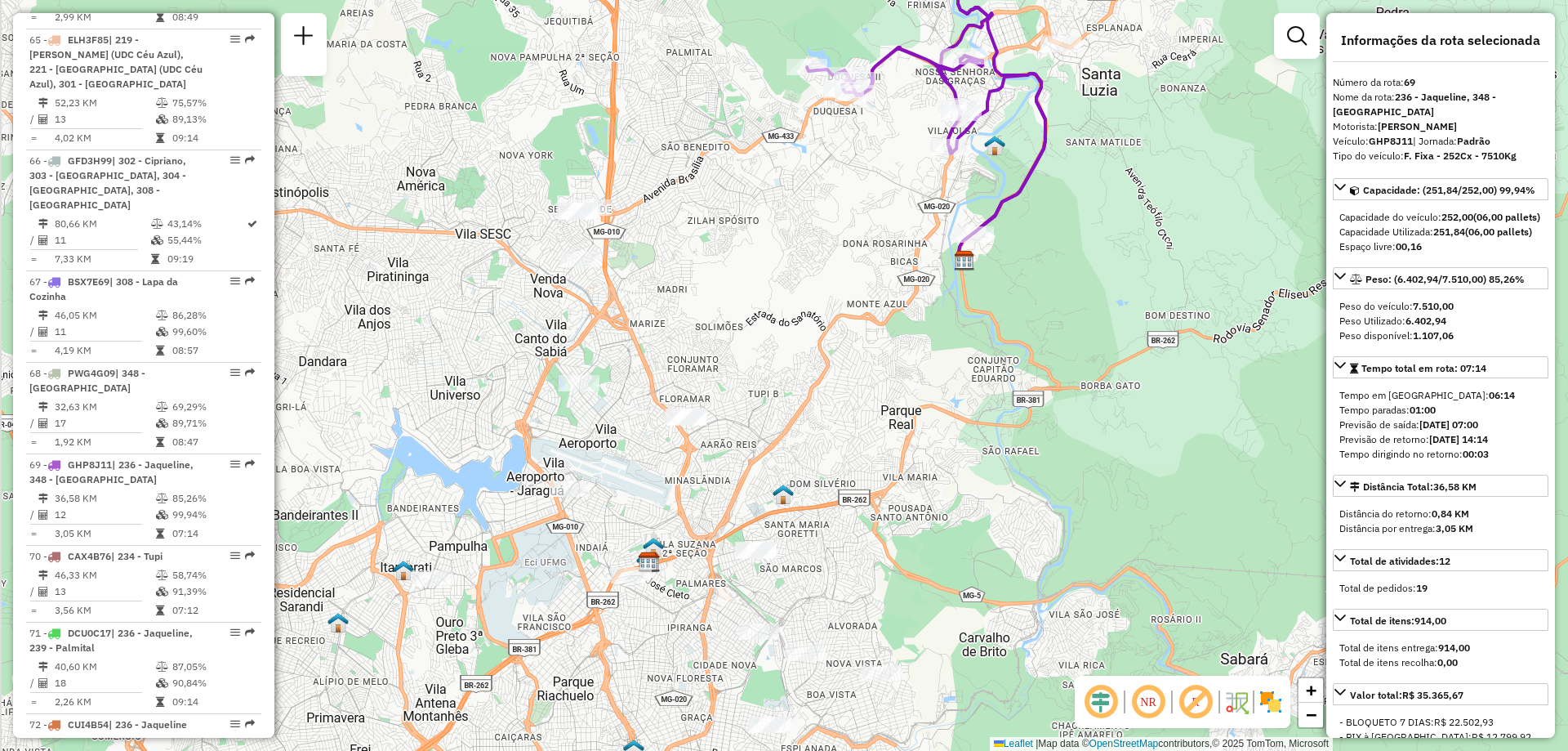
drag, startPoint x: 712, startPoint y: 507, endPoint x: 901, endPoint y: 193, distance: 366.5
click at [901, 193] on div "Janela de atendimento Grade de atendimento Capacidade Transportadoras Veículos …" at bounding box center [784, 376] width 1568 height 751
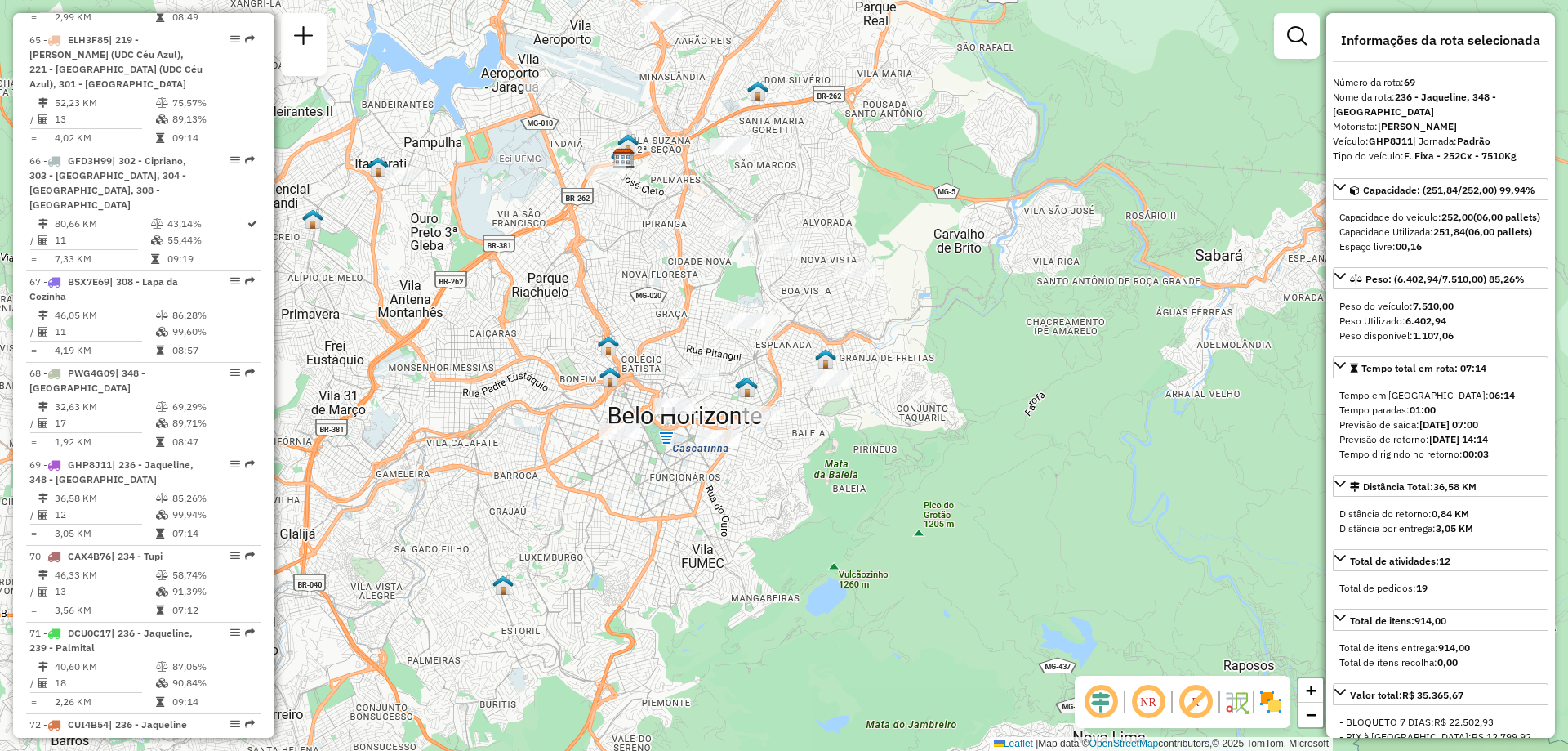
drag, startPoint x: 807, startPoint y: 506, endPoint x: 782, endPoint y: 102, distance: 404.8
click at [782, 102] on div "Janela de atendimento Grade de atendimento Capacidade Transportadoras Veículos …" at bounding box center [784, 376] width 1568 height 751
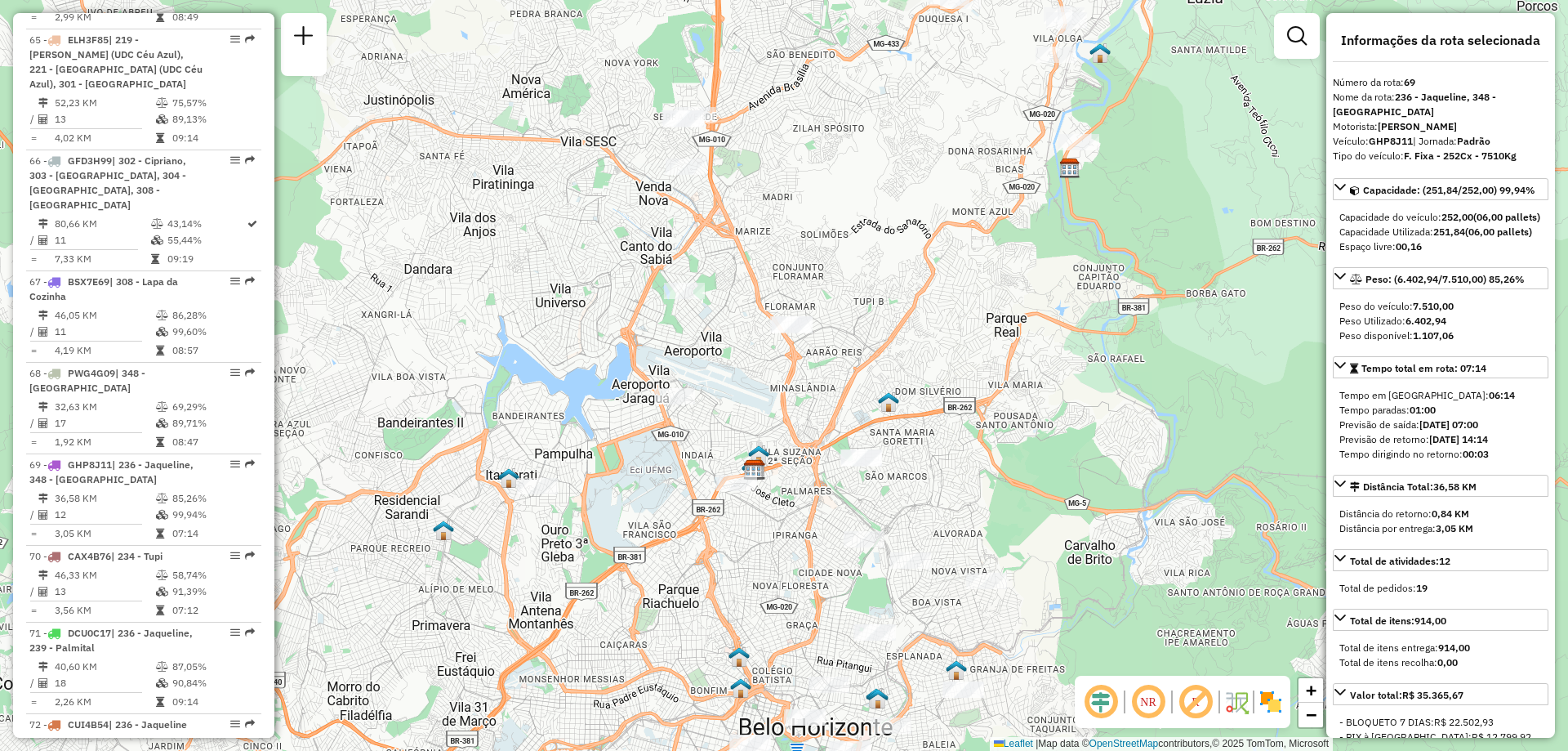
drag, startPoint x: 782, startPoint y: 198, endPoint x: 900, endPoint y: 512, distance: 335.4
click at [900, 512] on div "Janela de atendimento Grade de atendimento Capacidade Transportadoras Veículos …" at bounding box center [784, 376] width 1568 height 751
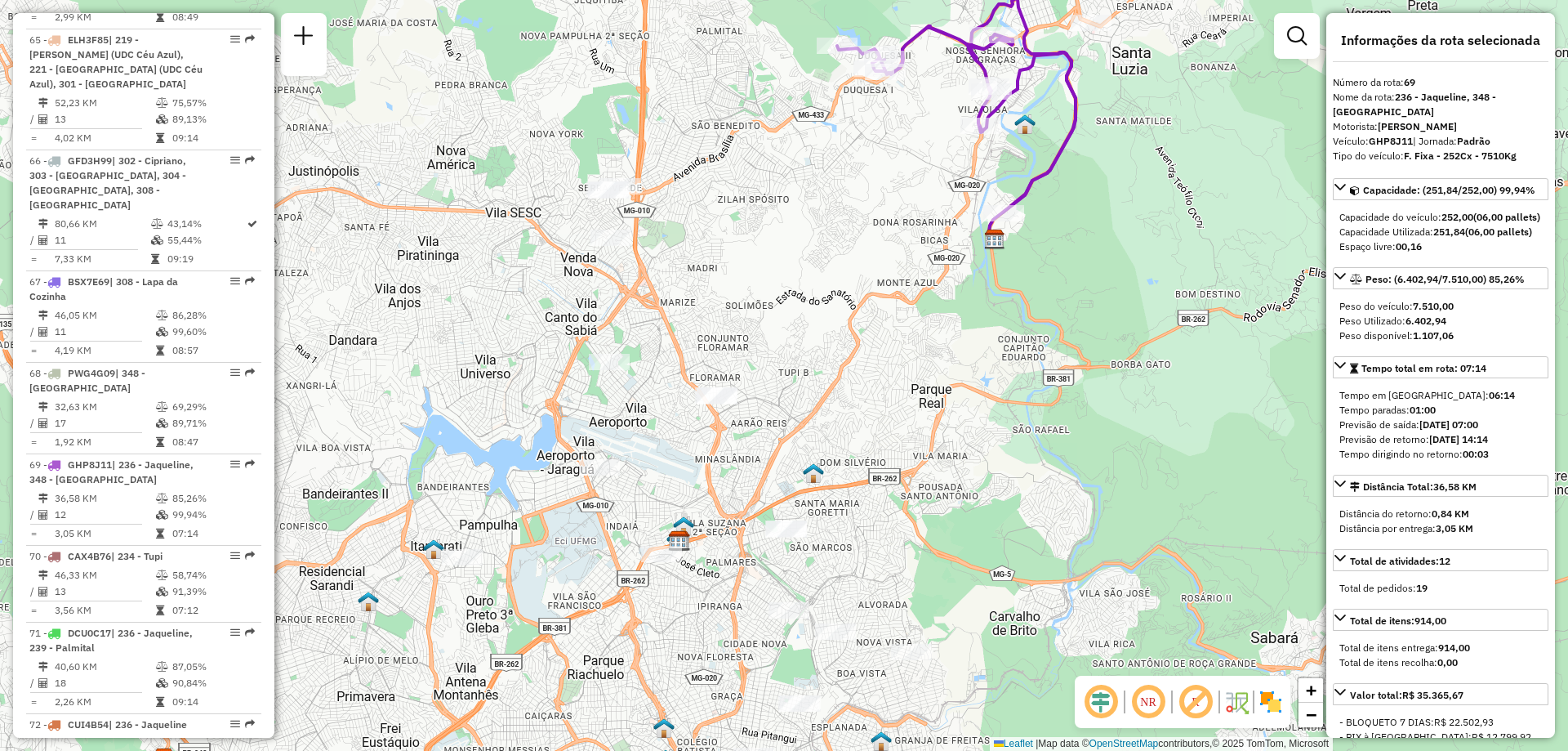
drag, startPoint x: 834, startPoint y: 319, endPoint x: 766, endPoint y: 391, distance: 99.0
click at [766, 391] on div "Janela de atendimento Grade de atendimento Capacidade Transportadoras Veículos …" at bounding box center [784, 376] width 1568 height 751
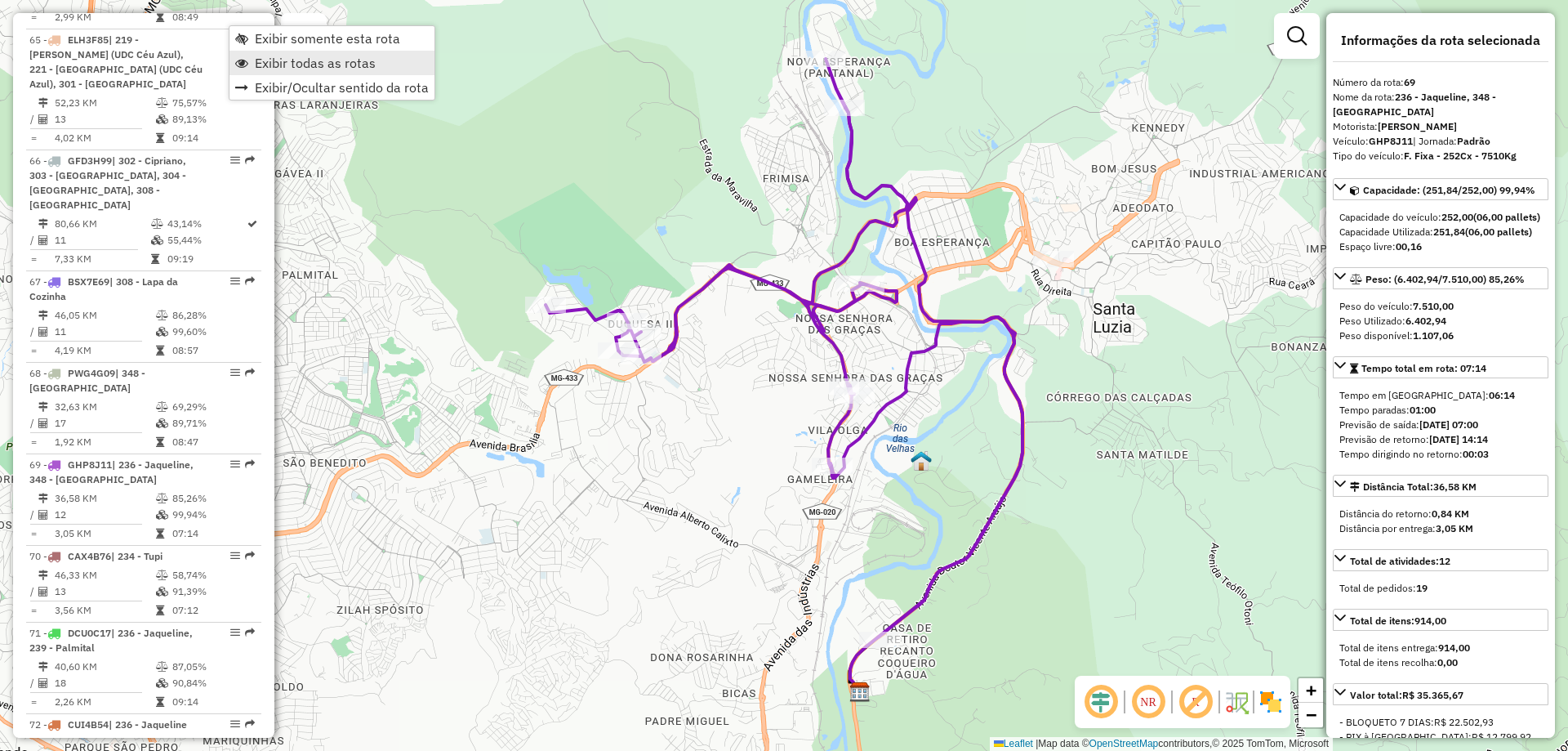
click at [302, 67] on span "Exibir todas as rotas" at bounding box center [315, 63] width 121 height 13
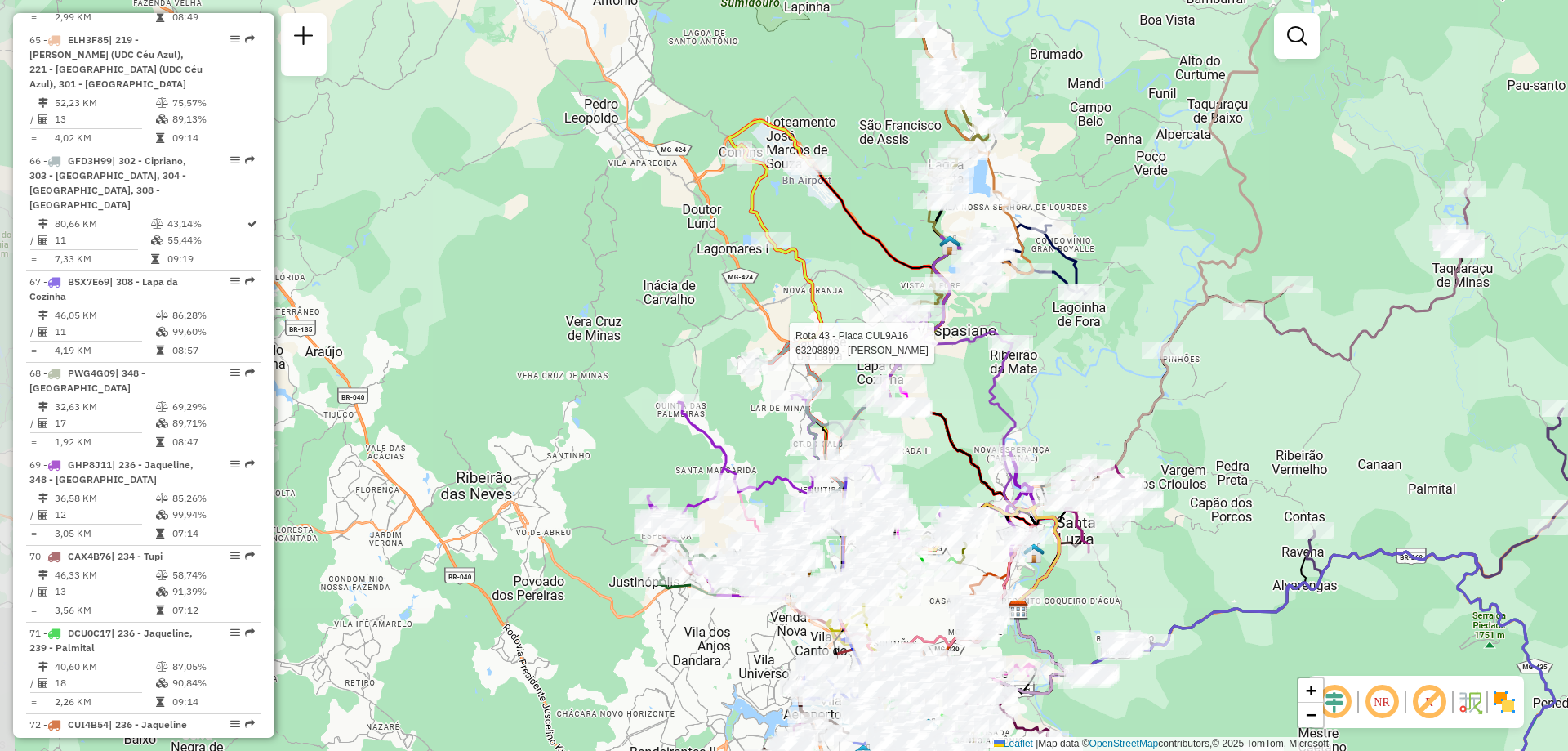
drag, startPoint x: 771, startPoint y: 259, endPoint x: 1015, endPoint y: 352, distance: 261.1
click at [1015, 352] on div at bounding box center [1009, 343] width 41 height 16
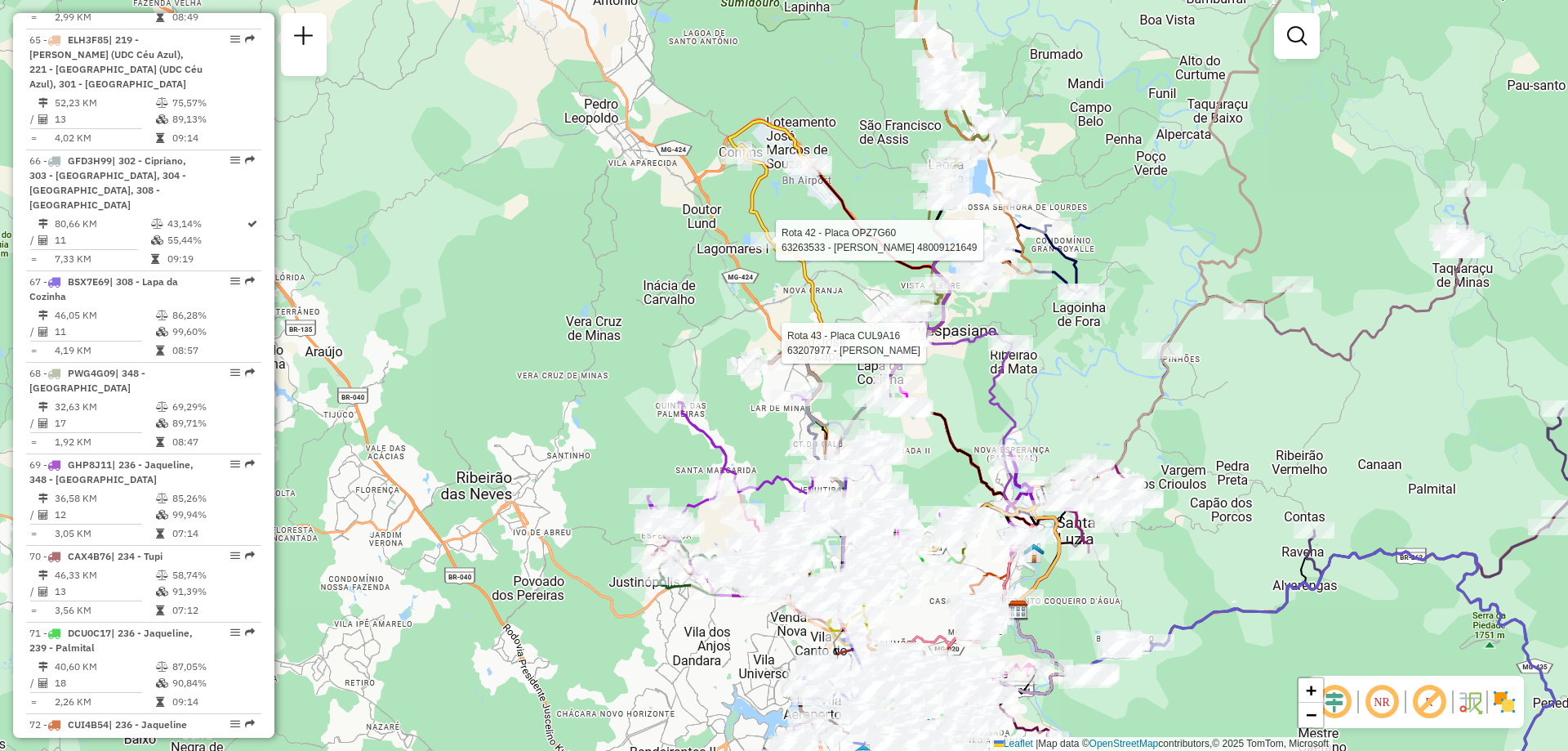
select select "**********"
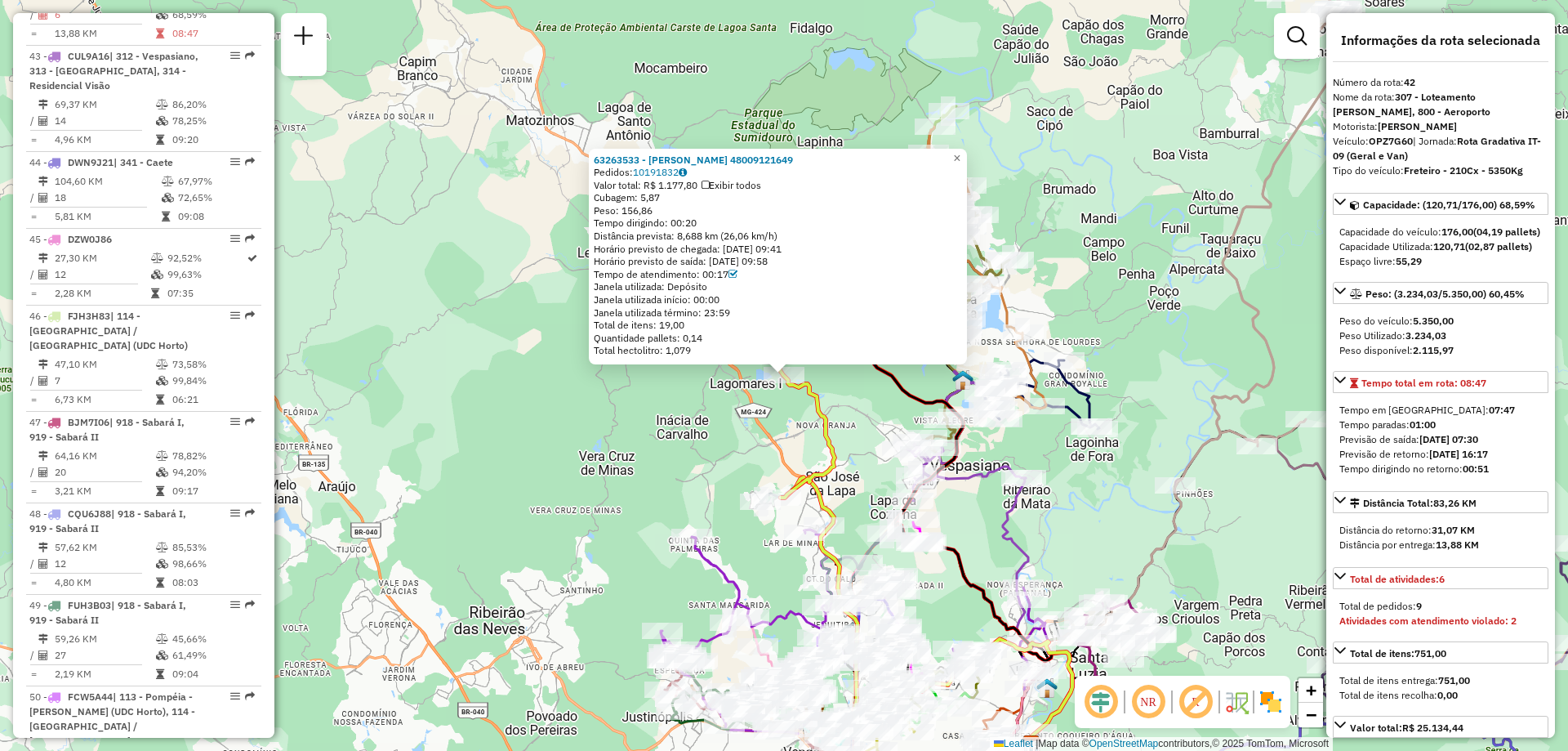
scroll to position [4920, 0]
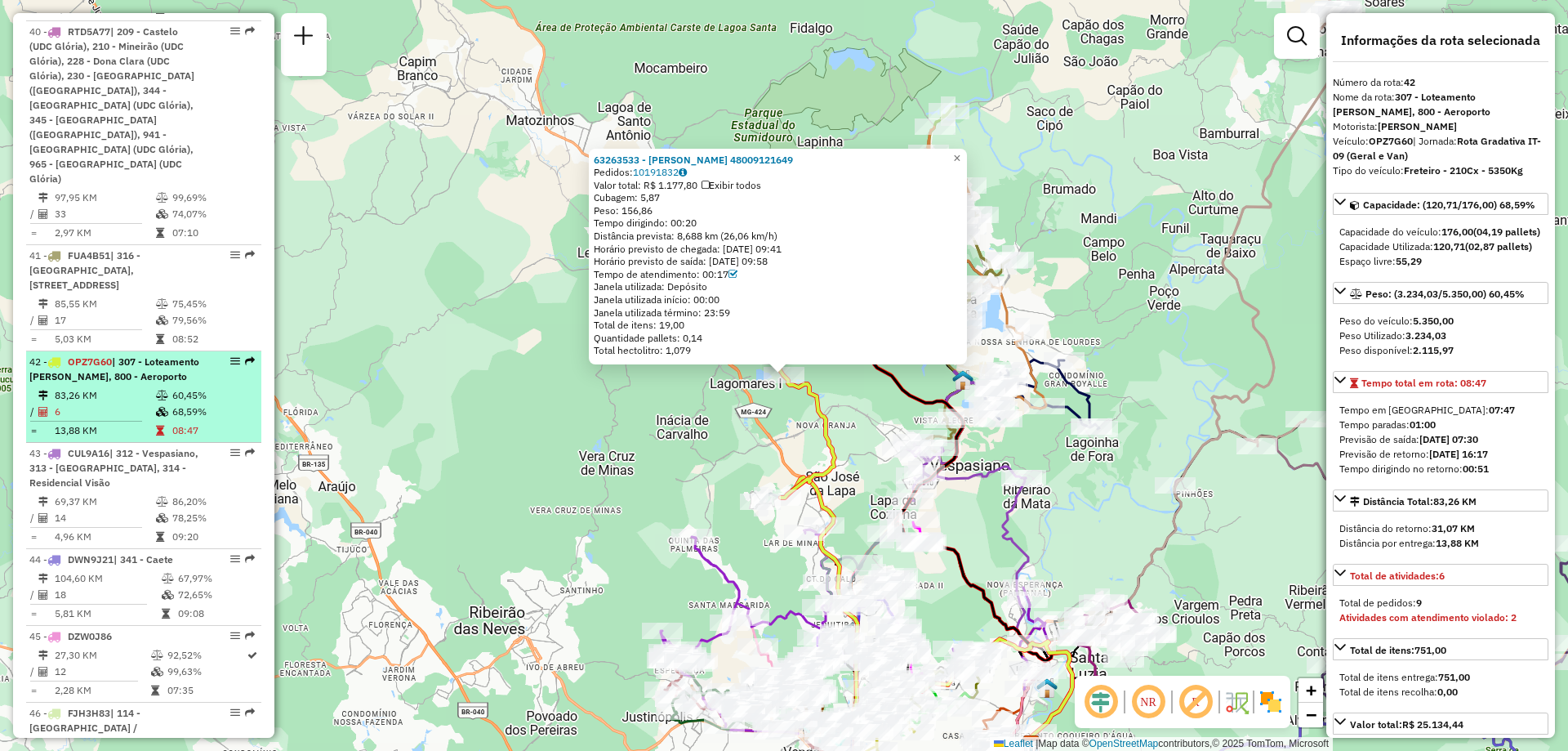
drag, startPoint x: 224, startPoint y: 41, endPoint x: 234, endPoint y: 21, distance: 22.4
click at [234, 356] on em at bounding box center [235, 361] width 10 height 10
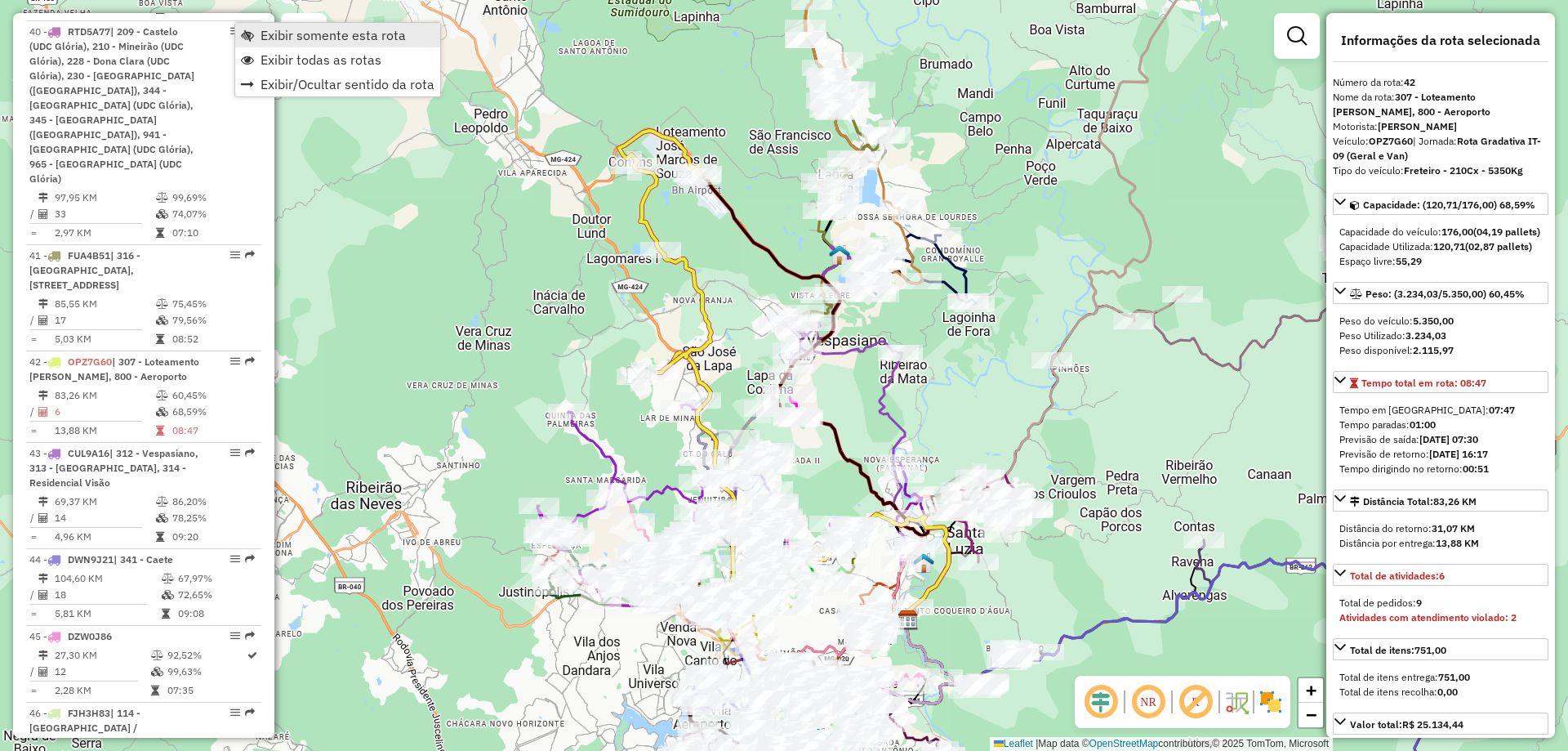
click at [331, 41] on span "Exibir somente esta rota" at bounding box center [333, 35] width 146 height 13
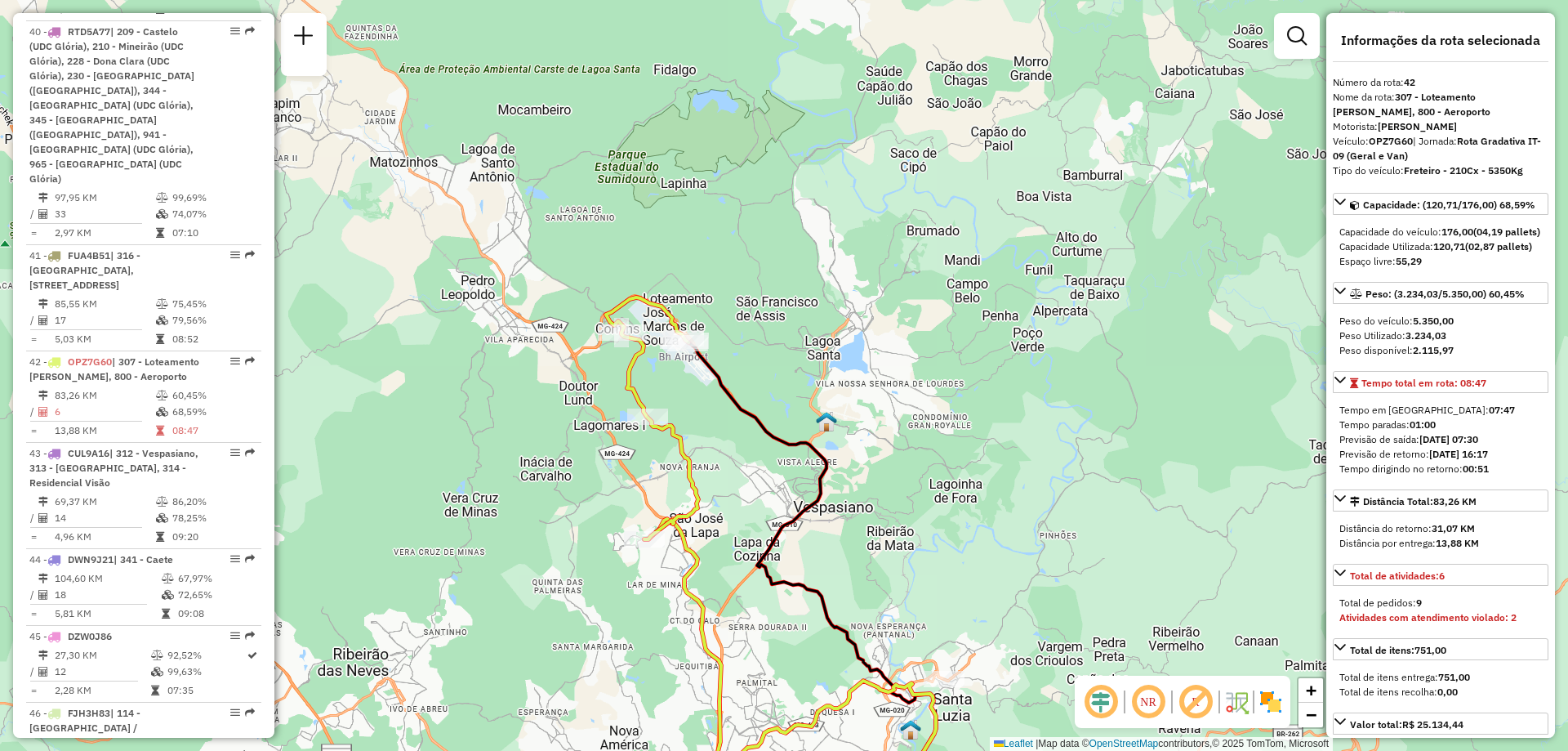
drag, startPoint x: 823, startPoint y: 484, endPoint x: 809, endPoint y: 650, distance: 166.6
click at [809, 650] on div "Janela de atendimento Grade de atendimento Capacidade Transportadoras Veículos …" at bounding box center [784, 376] width 1568 height 751
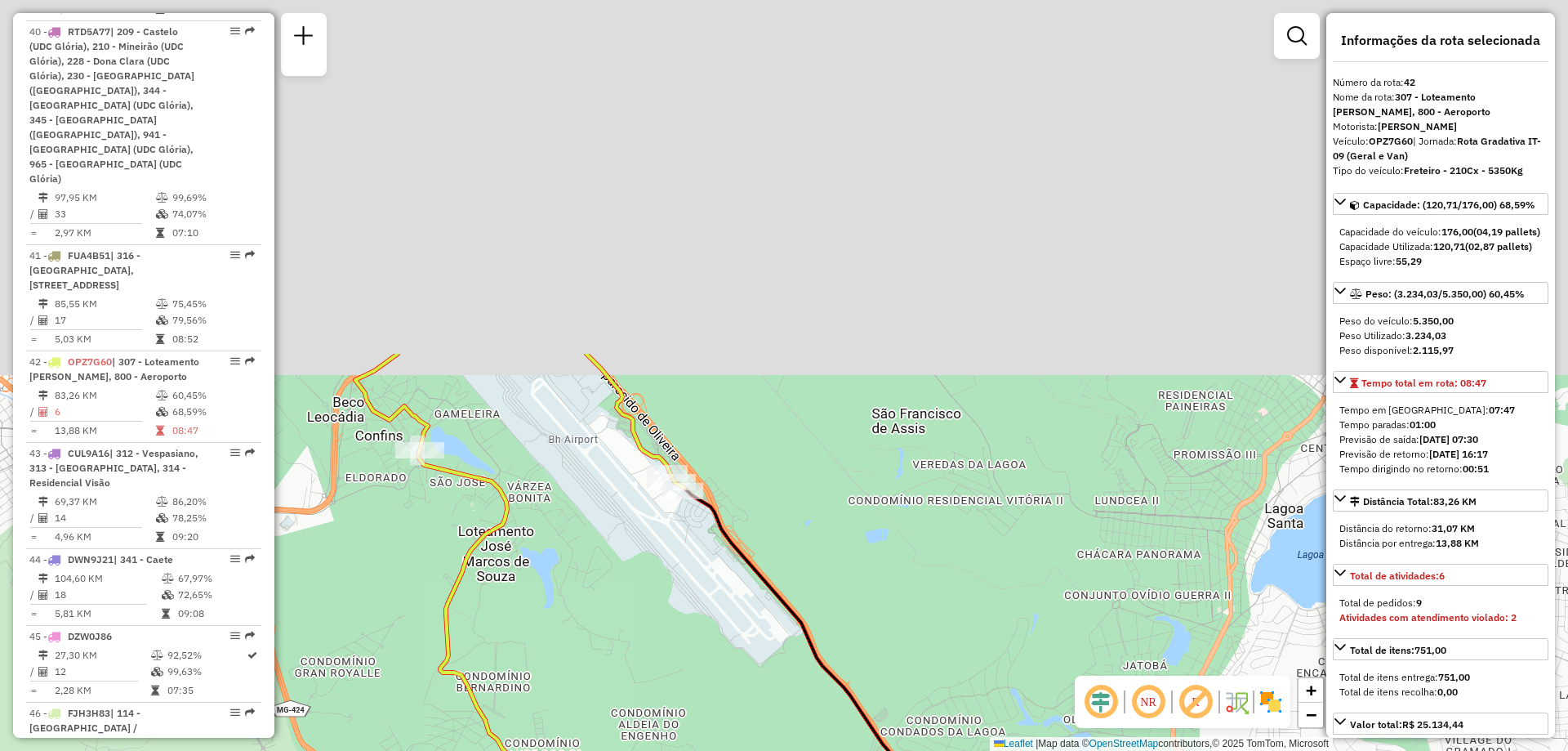
drag, startPoint x: 568, startPoint y: 204, endPoint x: 574, endPoint y: 654, distance: 450.0
click at [574, 654] on div "Janela de atendimento Grade de atendimento Capacidade Transportadoras Veículos …" at bounding box center [784, 376] width 1568 height 751
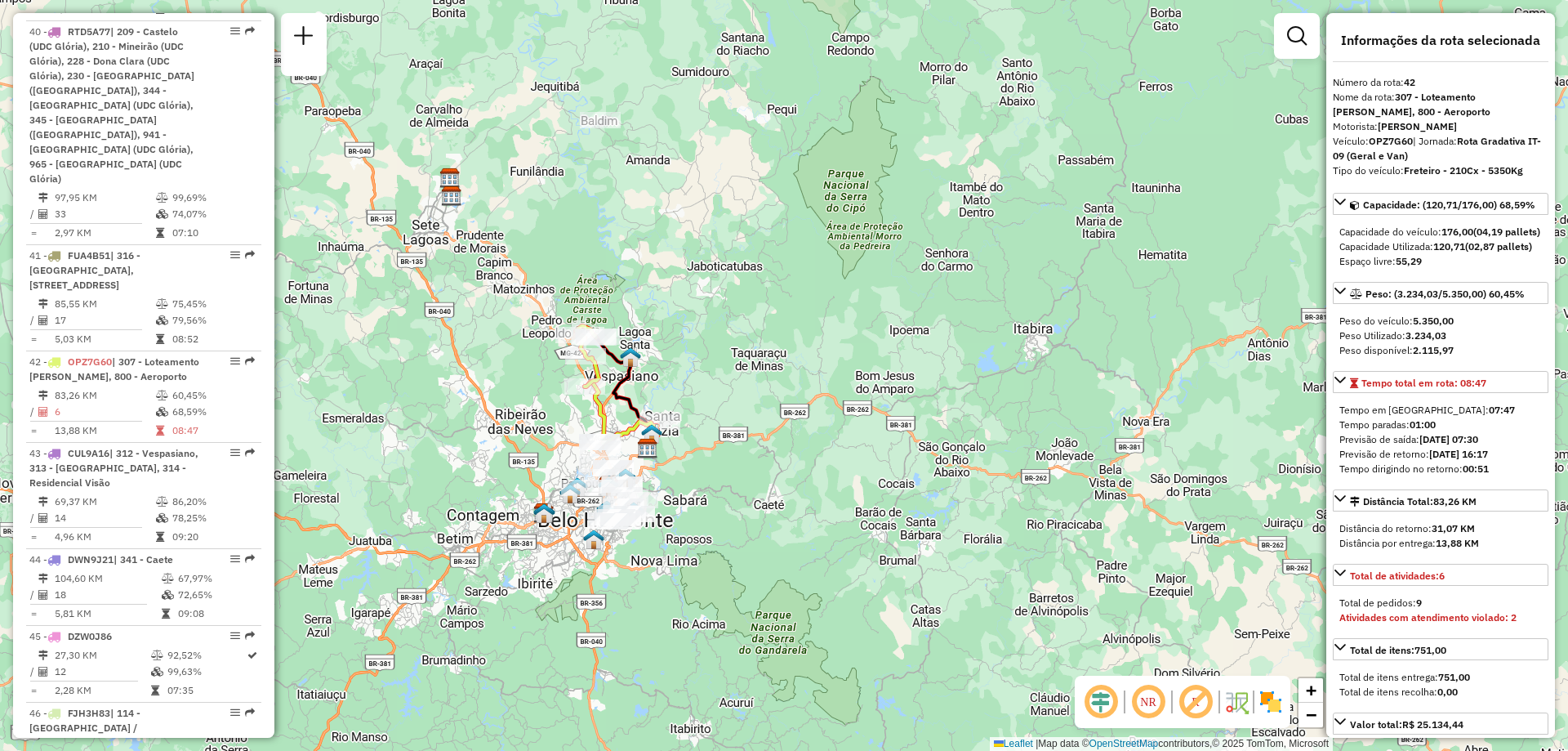
drag, startPoint x: 689, startPoint y: 673, endPoint x: 633, endPoint y: 344, distance: 333.7
click at [633, 344] on div "Janela de atendimento Grade de atendimento Capacidade Transportadoras Veículos …" at bounding box center [784, 376] width 1568 height 751
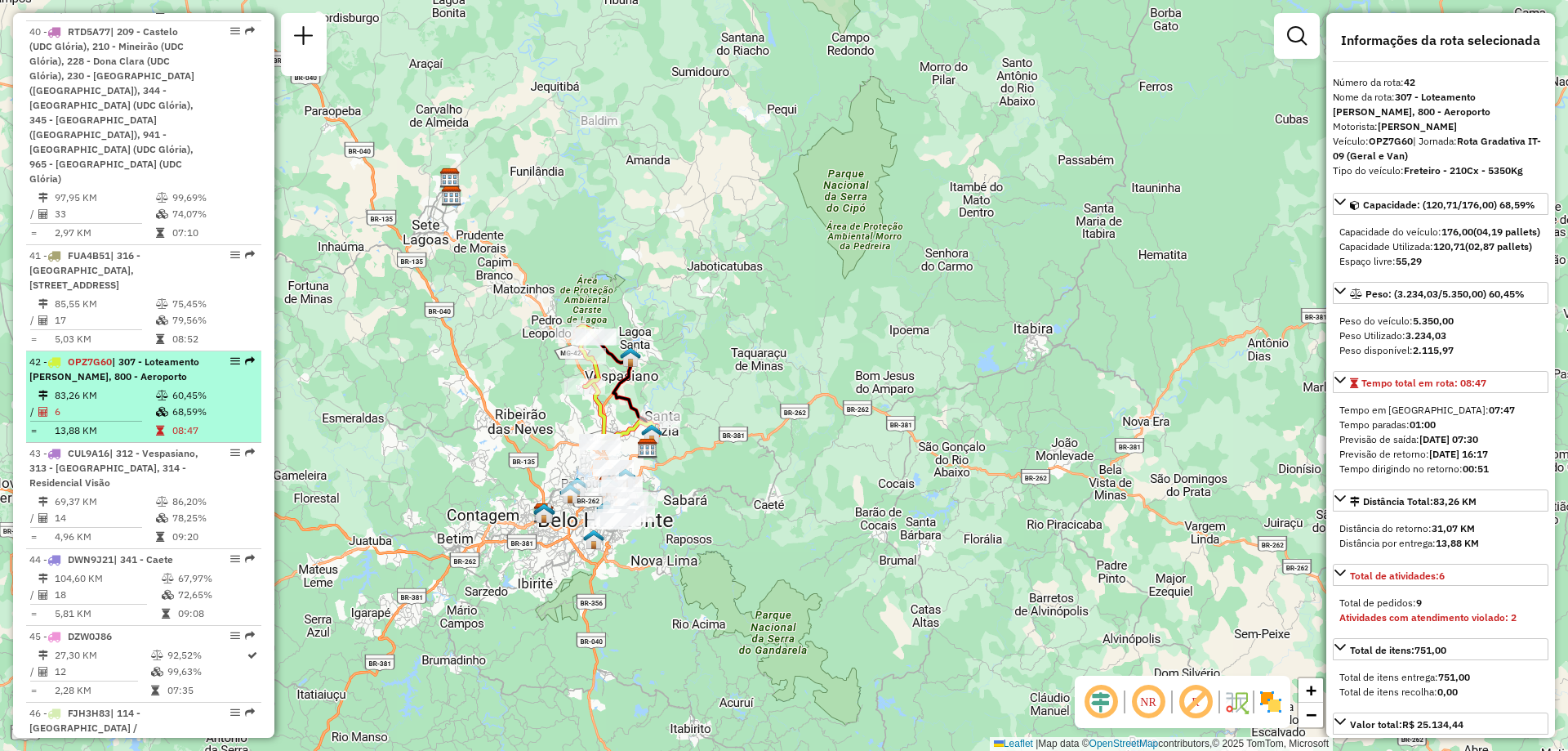
click at [227, 354] on div "42 - OPZ7G60 | 307 - Loteamento [PERSON_NAME], 800 - Aeroporto" at bounding box center [144, 369] width 229 height 30
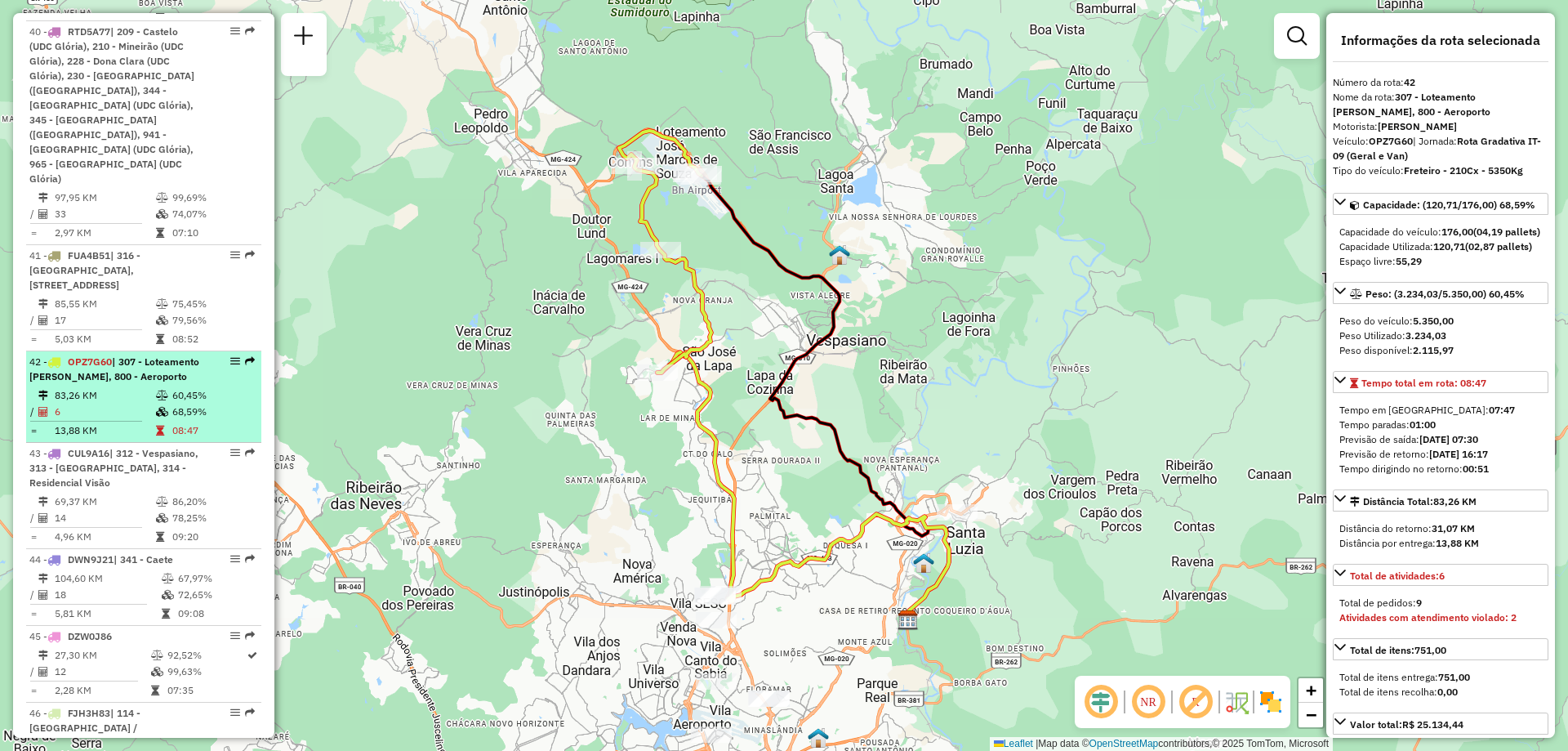
drag, startPoint x: 227, startPoint y: 28, endPoint x: 217, endPoint y: 33, distance: 11.2
click at [214, 354] on div "42 - OPZ7G60 | 307 - Loteamento [PERSON_NAME], 800 - Aeroporto" at bounding box center [144, 369] width 229 height 30
click at [230, 354] on div "42 - OPZ7G60 | 307 - Loteamento [PERSON_NAME], 800 - Aeroporto" at bounding box center [144, 369] width 229 height 30
click at [230, 356] on em at bounding box center [235, 361] width 10 height 10
